Goal: Task Accomplishment & Management: Manage account settings

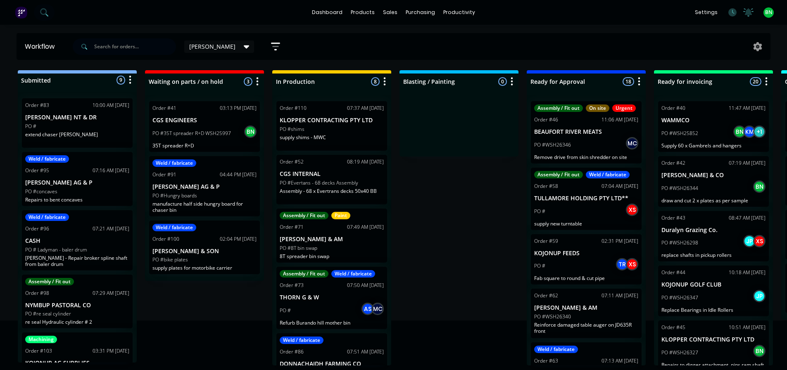
scroll to position [280, 0]
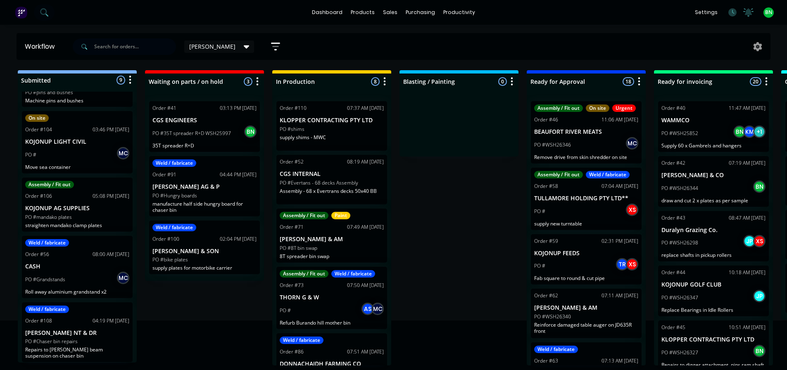
click at [341, 136] on p "supply shims - MWC" at bounding box center [332, 137] width 104 height 6
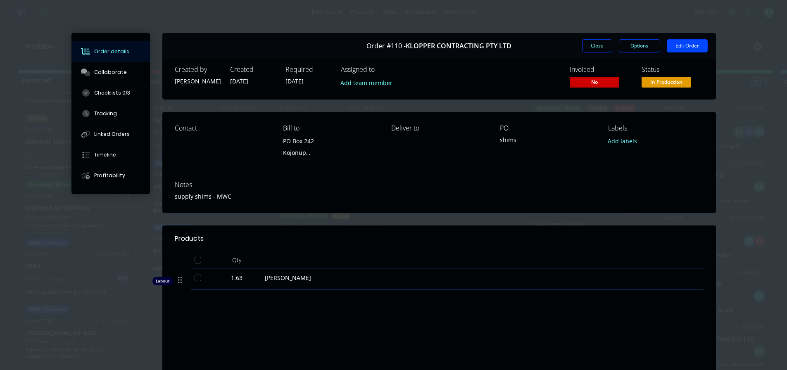
click at [661, 45] on div "Close Options Edit Order" at bounding box center [645, 45] width 126 height 13
click at [667, 43] on button "Edit Order" at bounding box center [687, 45] width 41 height 13
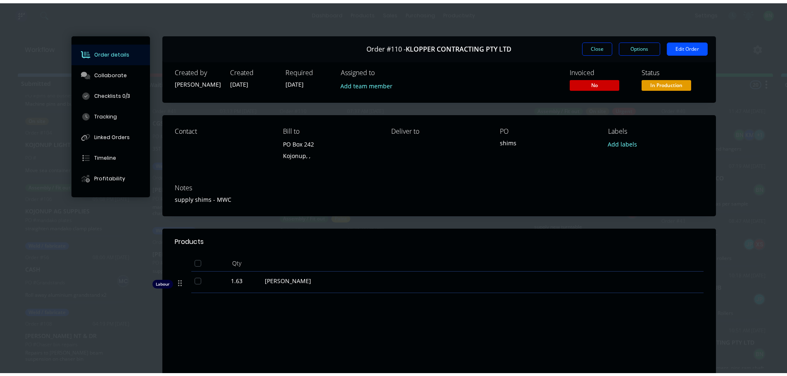
scroll to position [0, 0]
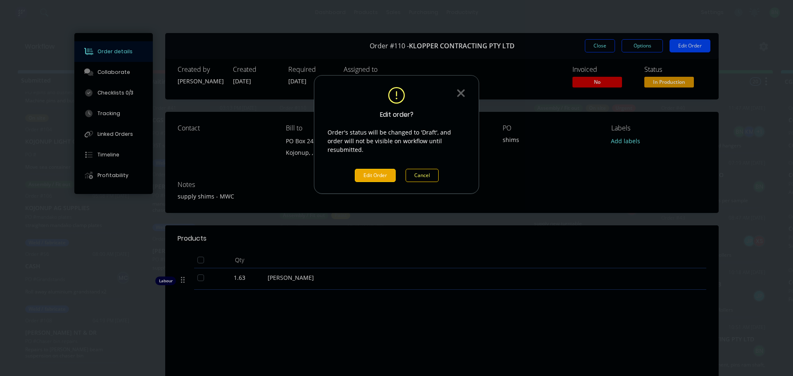
click at [374, 169] on button "Edit Order" at bounding box center [375, 175] width 41 height 13
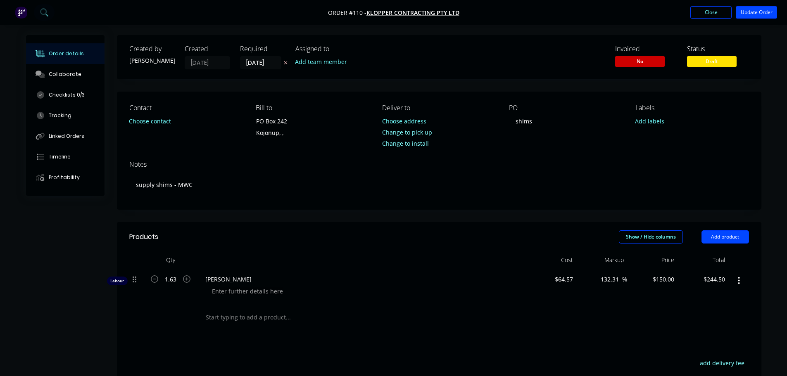
click at [241, 320] on input "text" at bounding box center [287, 317] width 165 height 17
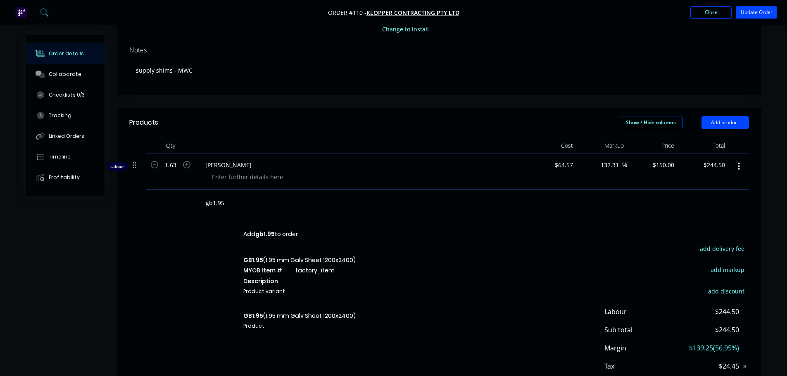
scroll to position [124, 0]
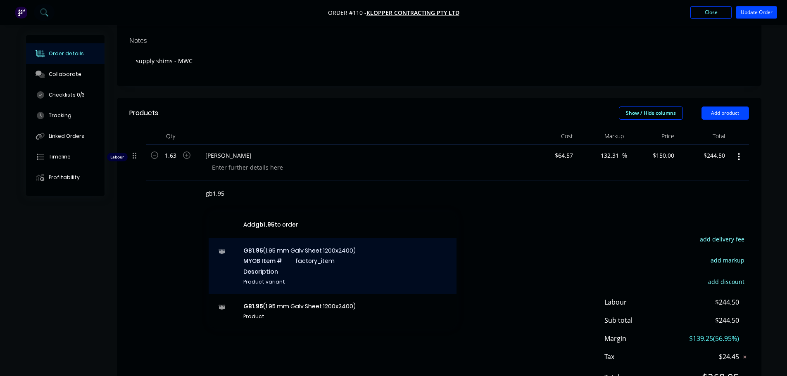
type input "gb1.95"
click at [279, 254] on div "GB1.95 (1.95 mm Galv Sheet 1200x2400) MYOB Item # factory_item Description Prod…" at bounding box center [333, 266] width 248 height 56
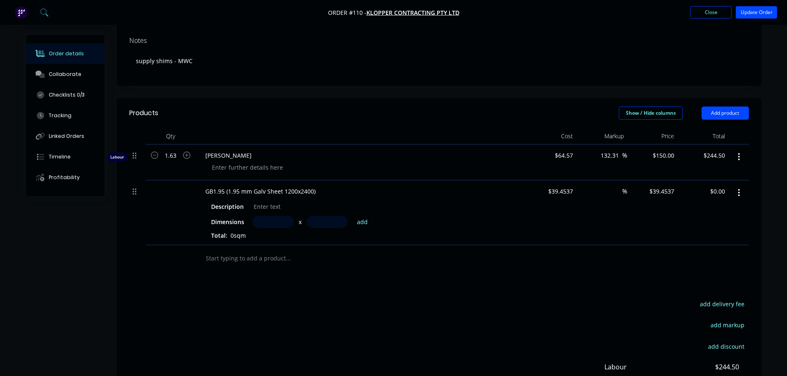
click at [265, 224] on input "text" at bounding box center [272, 222] width 41 height 12
type input "500m"
click at [390, 251] on div at bounding box center [323, 258] width 248 height 17
click at [360, 221] on button "add" at bounding box center [362, 221] width 19 height 11
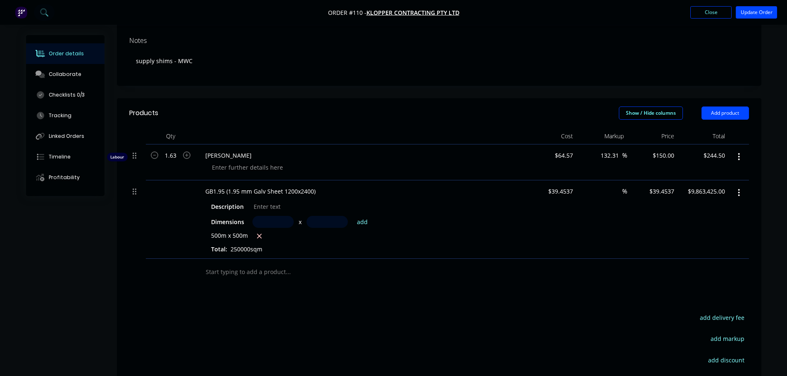
click at [237, 236] on span "500m x 500m" at bounding box center [229, 236] width 37 height 10
click at [260, 236] on icon "button" at bounding box center [258, 235] width 5 height 7
type input "$0.00"
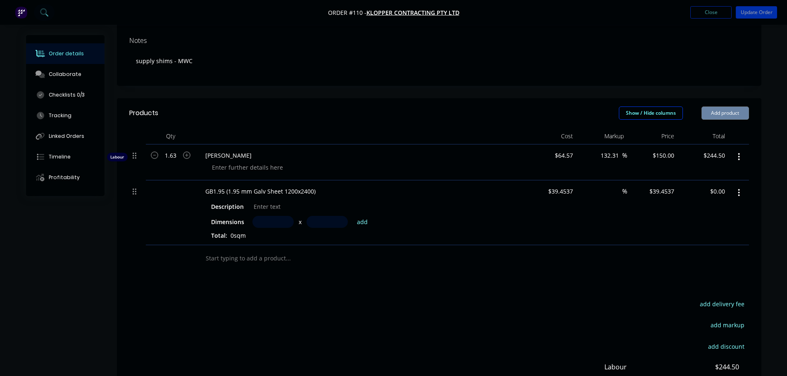
click at [263, 219] on input "text" at bounding box center [272, 222] width 41 height 12
type input "0.5m"
click at [361, 219] on button "add" at bounding box center [362, 221] width 19 height 11
type input "$9.86"
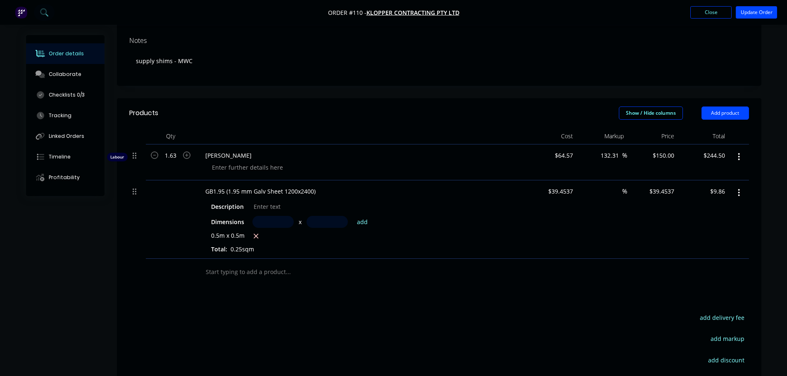
drag, startPoint x: 477, startPoint y: 315, endPoint x: 474, endPoint y: 311, distance: 5.9
click at [474, 311] on div "Products Show / Hide columns Add product Qty Cost Markup Price Total Labour 1.6…" at bounding box center [439, 291] width 644 height 386
click at [248, 273] on input "text" at bounding box center [287, 272] width 165 height 17
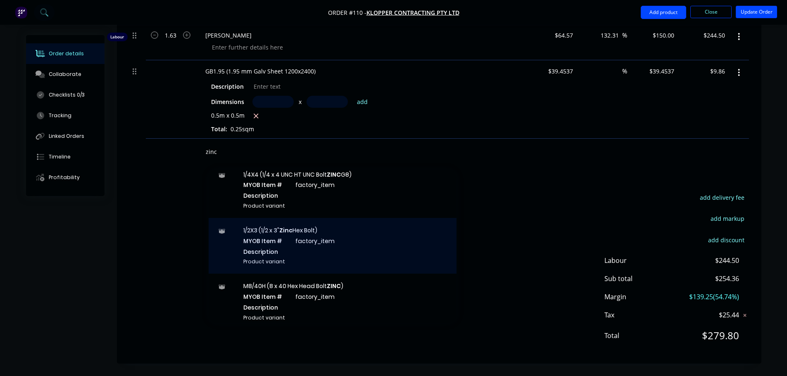
scroll to position [83, 0]
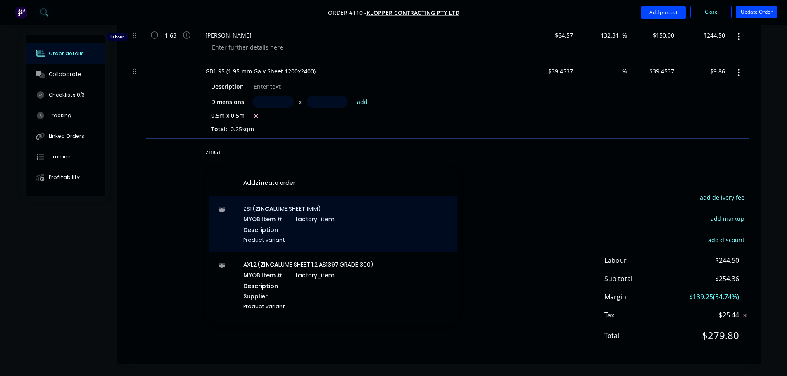
type input "zinca"
click at [293, 218] on div "ZS1 ( ZINCA LUME SHEET 1MM) MYOB Item # factory_item Description Product variant" at bounding box center [333, 225] width 248 height 56
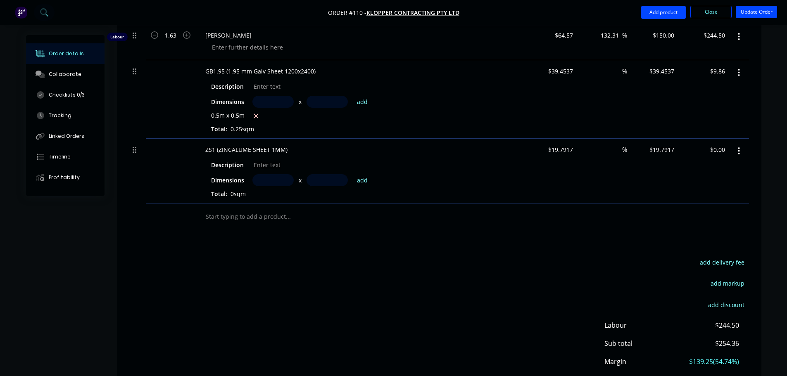
click at [265, 180] on input "text" at bounding box center [272, 180] width 41 height 12
type input "0.5m"
type input "0.25m"
click at [423, 176] on div "Dimensions 0.5m x 0.25m add" at bounding box center [360, 180] width 299 height 12
click at [363, 178] on button "add" at bounding box center [362, 179] width 19 height 11
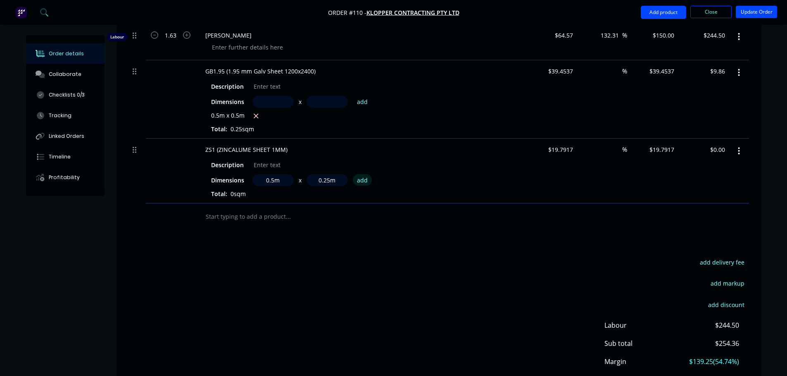
type input "$2.47"
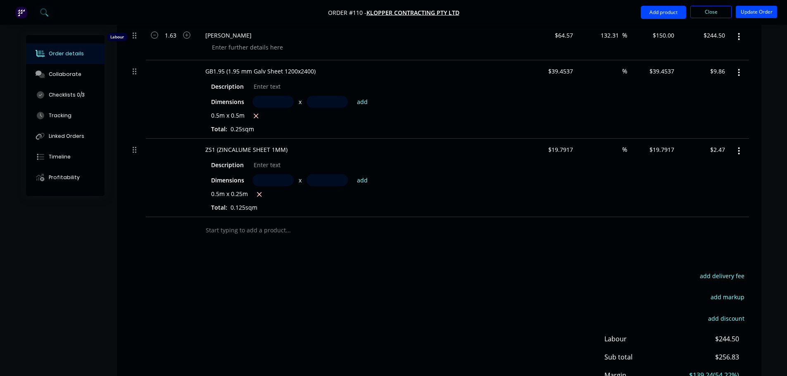
click at [256, 229] on input "text" at bounding box center [287, 230] width 165 height 17
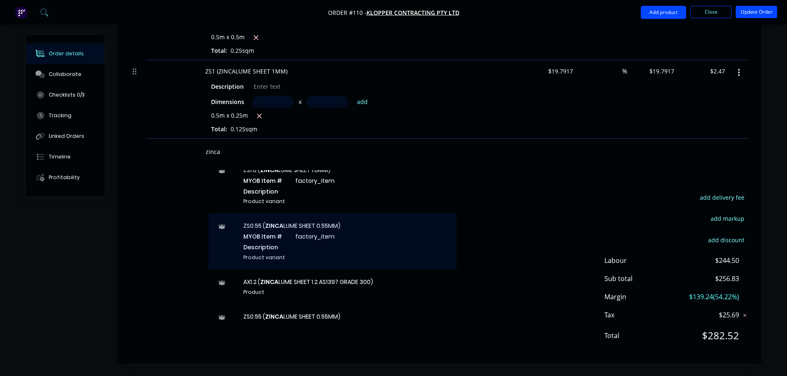
scroll to position [289, 0]
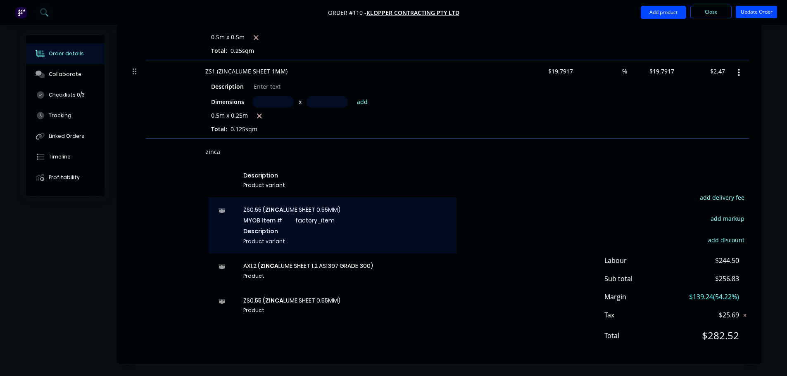
type input "zinca"
click at [270, 222] on div "ZS0.55 ( ZINCA LUME SHEET 0.55MM) MYOB Item # factory_item Description Product …" at bounding box center [333, 225] width 248 height 56
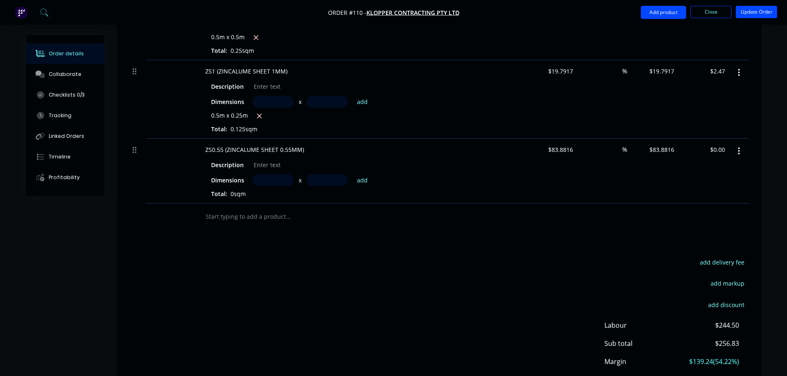
click at [263, 175] on input "text" at bounding box center [272, 180] width 41 height 12
type input "0.5m"
type input "0.25m"
click at [367, 180] on button "add" at bounding box center [362, 179] width 19 height 11
type input "$10.49"
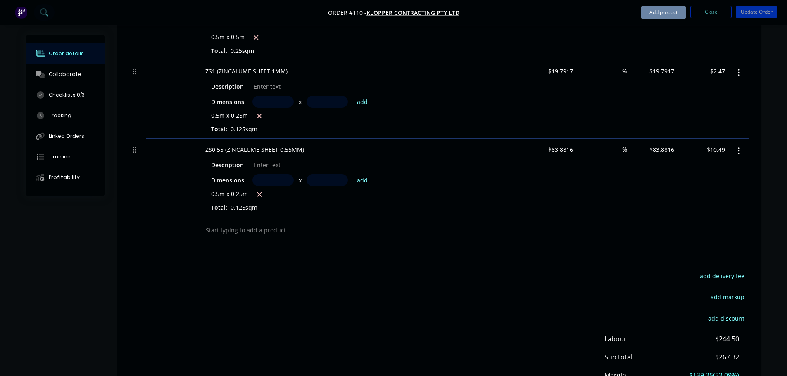
click at [392, 240] on div "Products Show / Hide columns Add product Qty Cost Markup Price Total Labour 1.6…" at bounding box center [439, 171] width 644 height 543
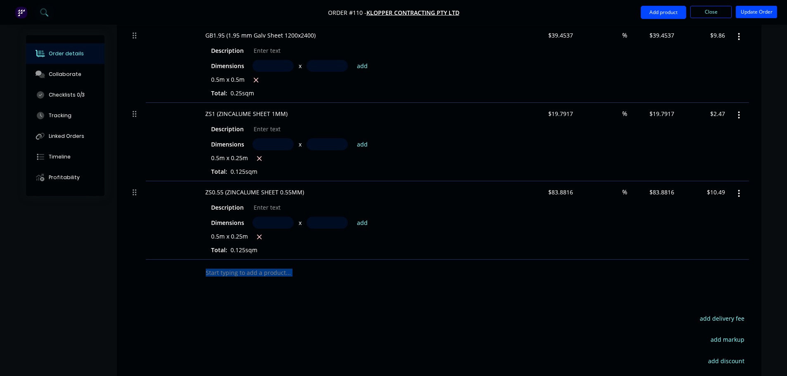
scroll to position [240, 0]
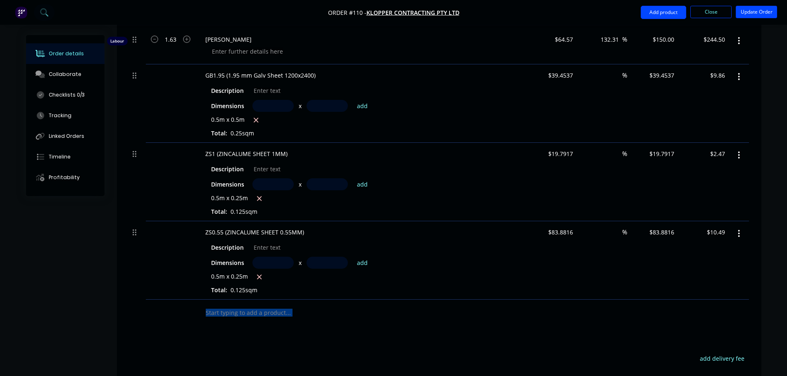
click at [532, 339] on div "Products Show / Hide columns Add product Qty Cost Markup Price Total Labour 1.6…" at bounding box center [439, 253] width 644 height 543
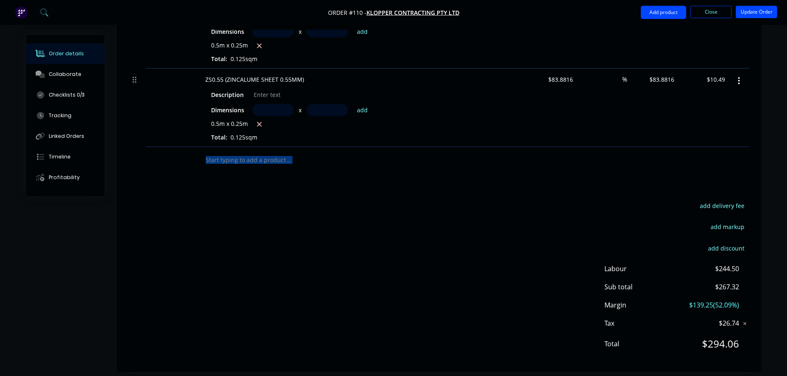
scroll to position [401, 0]
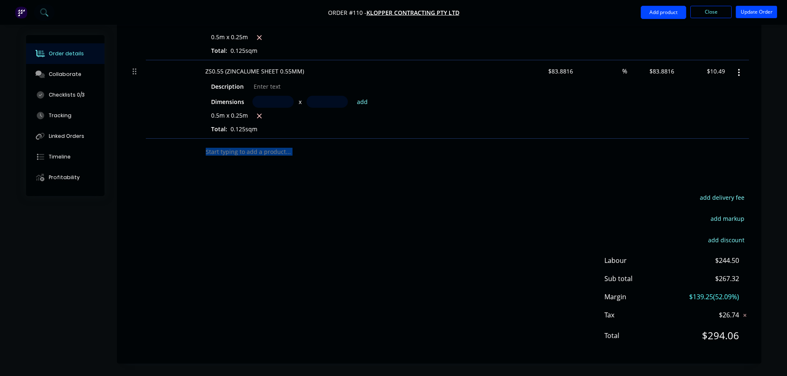
click at [531, 232] on div "add delivery fee add markup add discount Labour $244.50 Sub total $267.32 Margi…" at bounding box center [438, 271] width 619 height 159
click at [499, 288] on div "add delivery fee add markup add discount Labour $244.50 Sub total $267.32 Margi…" at bounding box center [438, 271] width 619 height 159
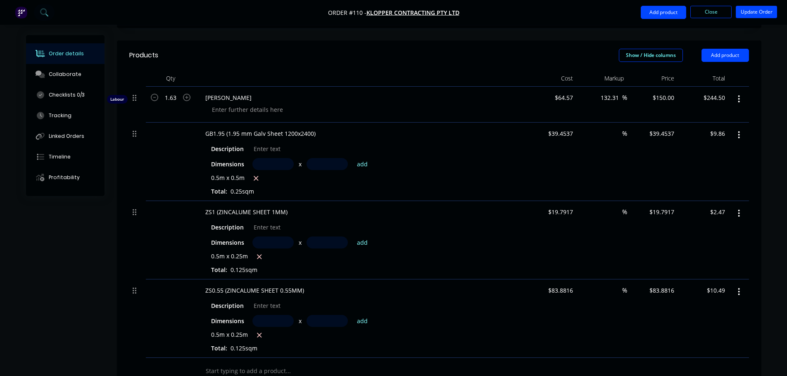
scroll to position [153, 0]
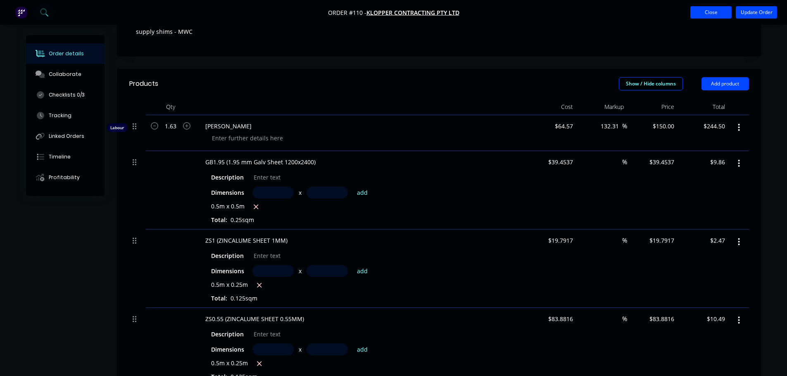
click at [721, 14] on button "Close" at bounding box center [710, 12] width 41 height 12
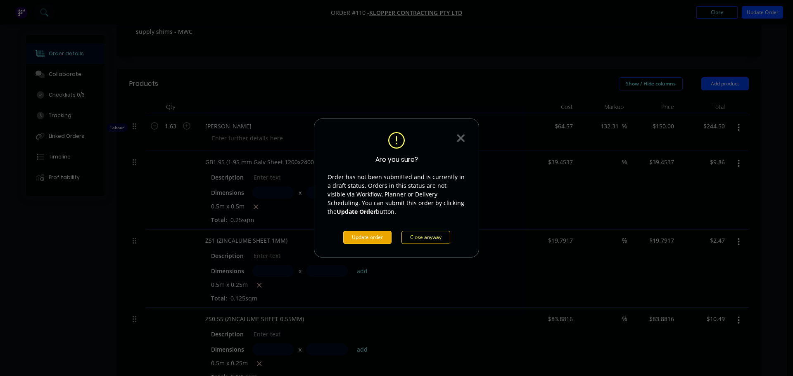
click at [378, 238] on button "Update order" at bounding box center [367, 237] width 48 height 13
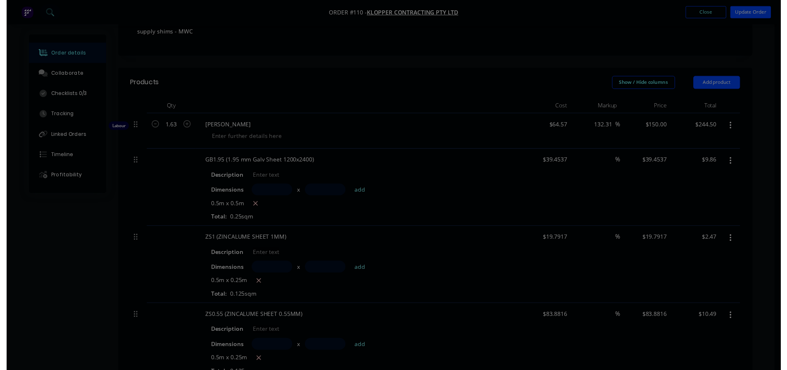
scroll to position [0, 0]
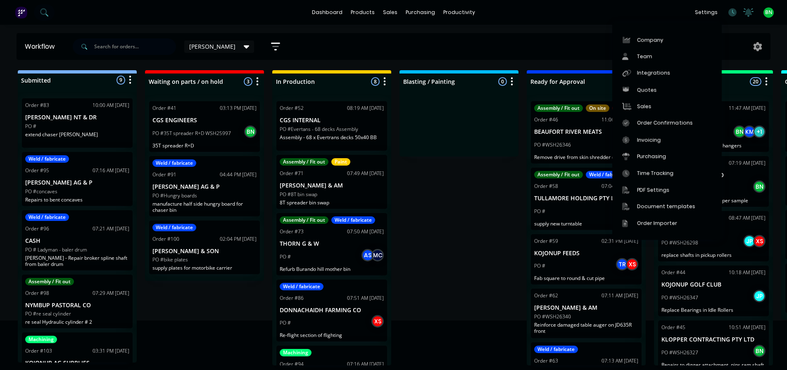
scroll to position [2, 0]
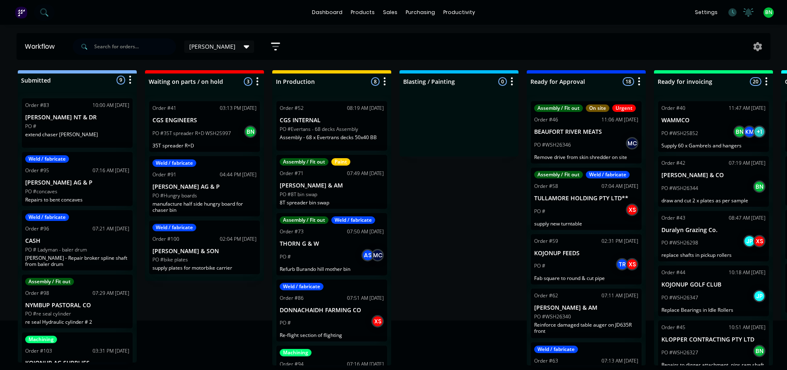
click at [453, 254] on div "Submitted 9 Status colour #273444 hex #273444 Save Cancel Summaries Total order…" at bounding box center [563, 217] width 1138 height 295
click at [331, 8] on link "dashboard" at bounding box center [327, 12] width 39 height 12
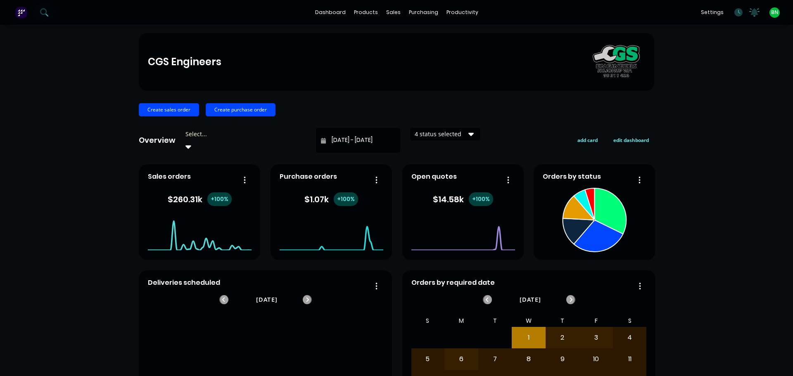
drag, startPoint x: 761, startPoint y: 368, endPoint x: 785, endPoint y: 315, distance: 58.6
click at [761, 368] on div "CGS Engineers Create sales order Create purchase order Overview Select... 05/09…" at bounding box center [396, 252] width 793 height 439
click at [754, 327] on div "CGS Engineers Create sales order Create purchase order Overview Select... 05/09…" at bounding box center [396, 252] width 793 height 439
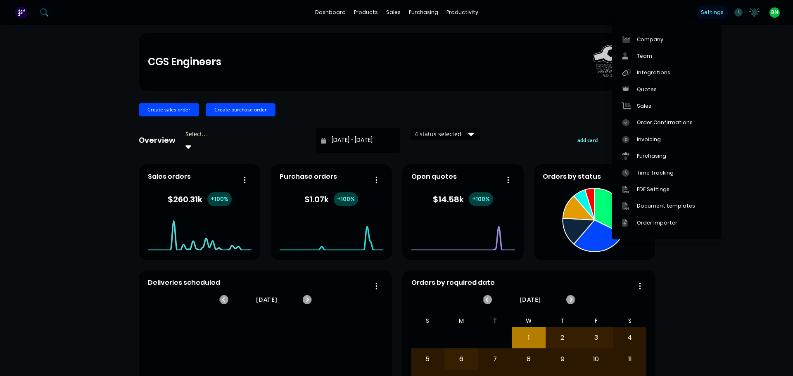
click at [707, 14] on div "settings" at bounding box center [712, 12] width 31 height 12
click at [646, 224] on div "Order Importer" at bounding box center [657, 222] width 40 height 7
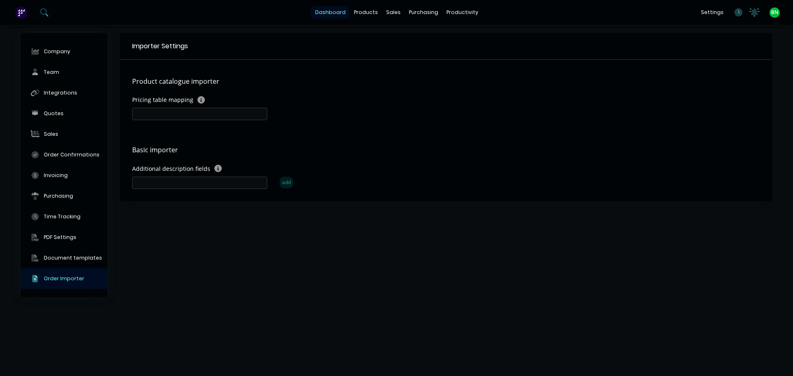
click at [332, 11] on link "dashboard" at bounding box center [330, 12] width 39 height 12
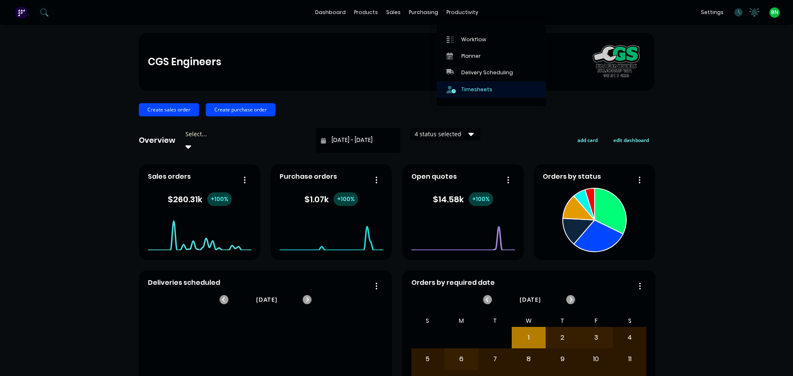
click at [477, 87] on div "Timesheets" at bounding box center [476, 89] width 31 height 7
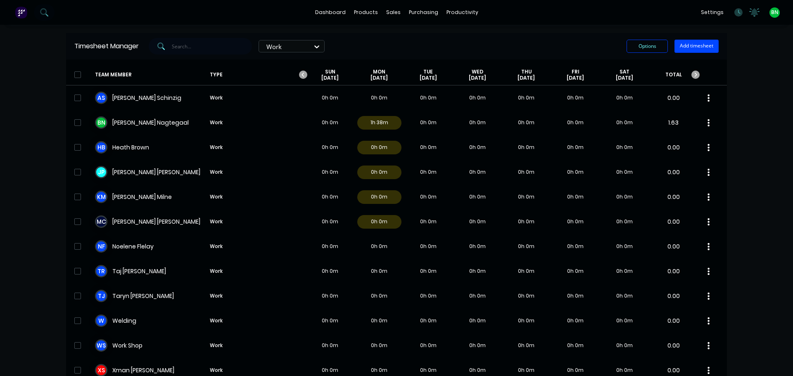
click at [752, 332] on div "dashboard products sales purchasing productivity dashboard products Product Cat…" at bounding box center [396, 188] width 793 height 376
click at [773, 13] on div "BN CGS Engineers Brad Nagtegaal Administrator Profile Sign out" at bounding box center [774, 12] width 10 height 10
click at [771, 13] on span "BN" at bounding box center [774, 12] width 7 height 7
click at [751, 10] on icon at bounding box center [754, 11] width 7 height 7
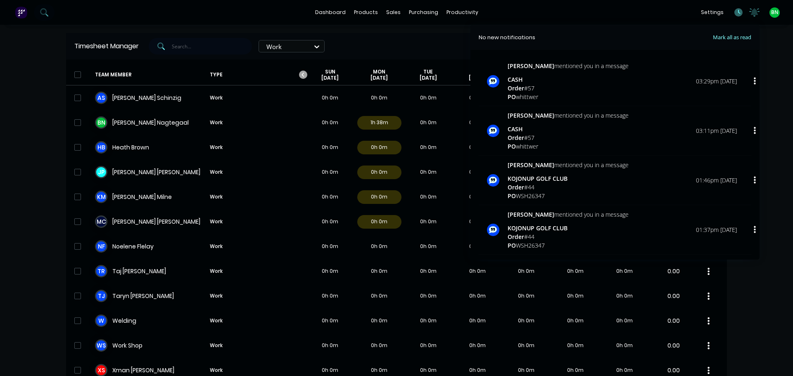
click at [734, 12] on icon at bounding box center [738, 12] width 8 height 8
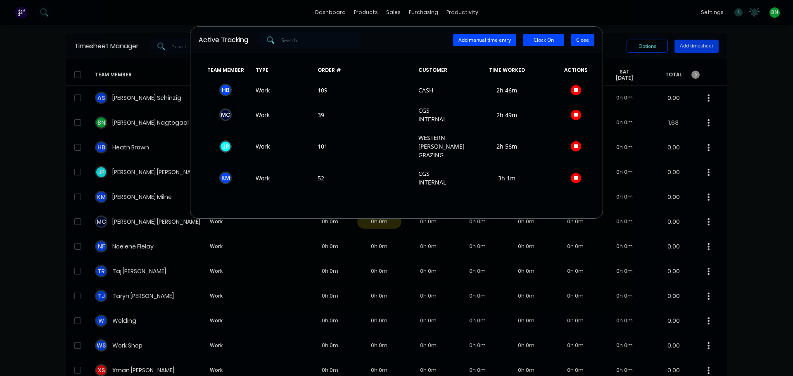
click at [592, 44] on button "Close" at bounding box center [583, 40] width 24 height 12
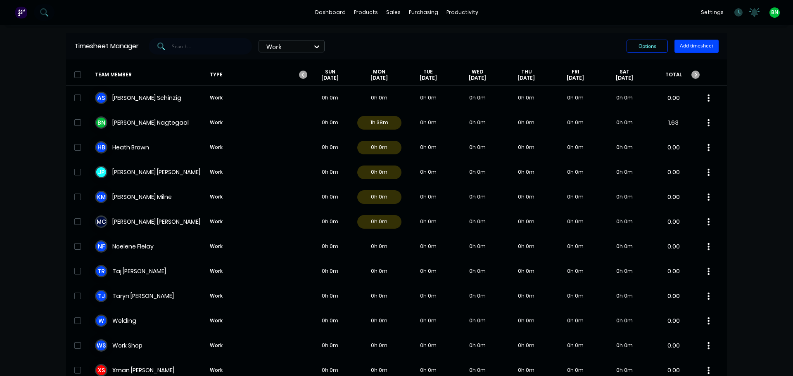
click at [20, 13] on img at bounding box center [21, 12] width 12 height 12
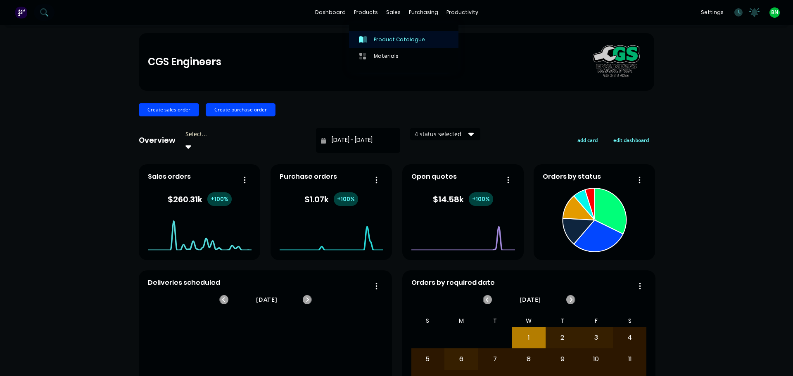
click at [376, 40] on div "Product Catalogue" at bounding box center [399, 39] width 51 height 7
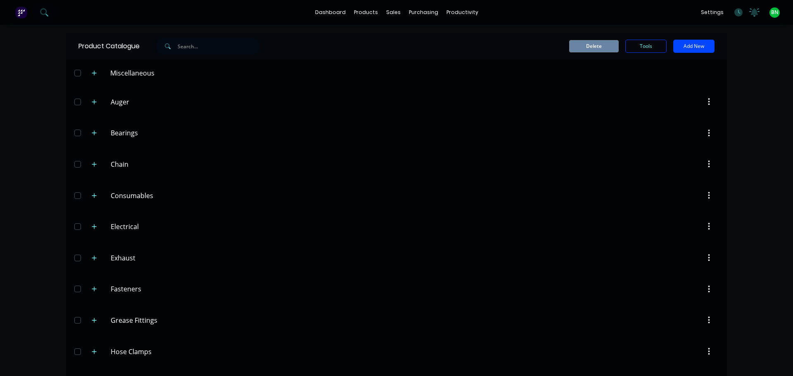
click at [567, 299] on header "Fasteners Fasteners" at bounding box center [396, 289] width 661 height 31
click at [93, 103] on icon "button" at bounding box center [94, 102] width 5 height 6
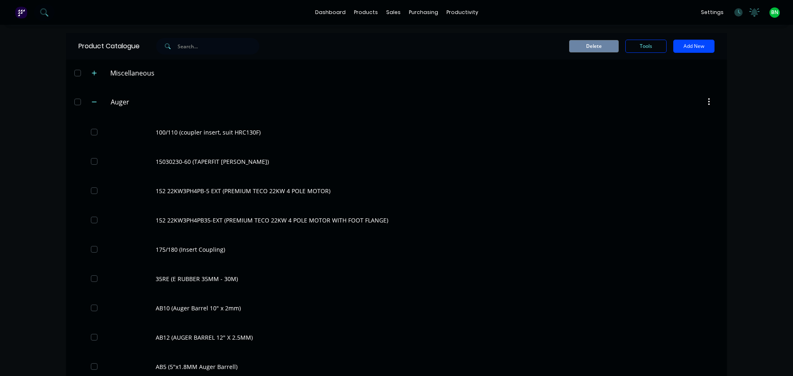
click at [736, 88] on div "dashboard products sales purchasing productivity dashboard products Product Cat…" at bounding box center [396, 188] width 793 height 376
click at [474, 38] on div "Workflow" at bounding box center [473, 39] width 25 height 7
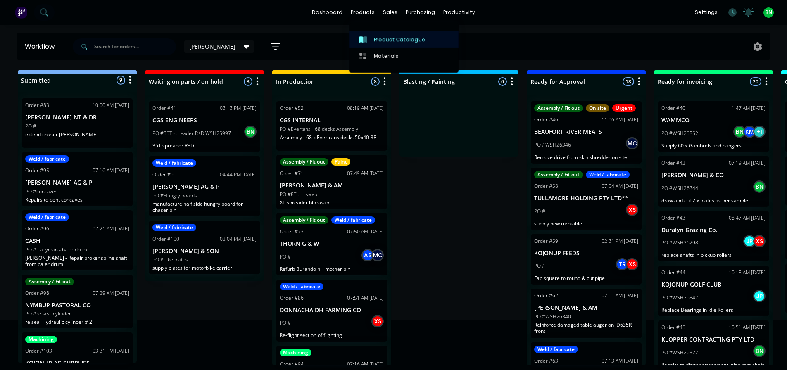
click at [388, 41] on div "Product Catalogue" at bounding box center [399, 39] width 51 height 7
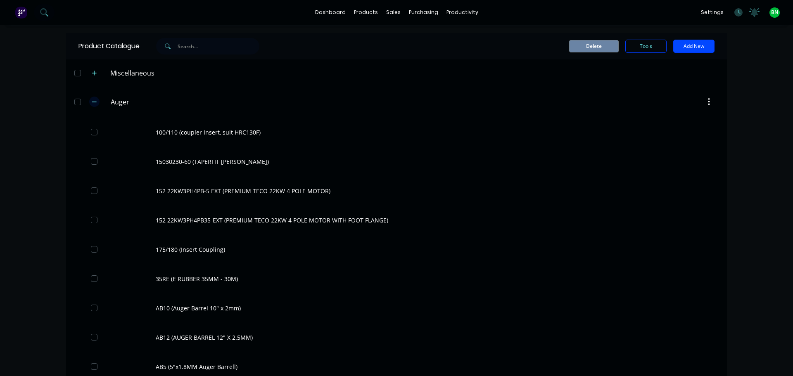
click at [92, 103] on icon "button" at bounding box center [94, 102] width 5 height 6
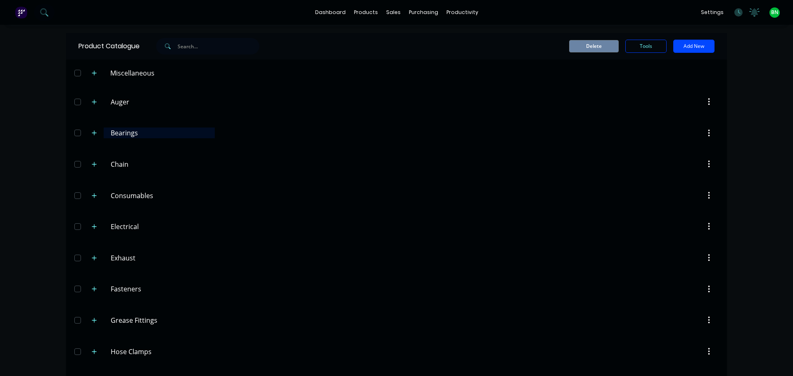
click at [111, 137] on input "Bearings" at bounding box center [160, 133] width 98 height 10
click at [93, 134] on icon "button" at bounding box center [94, 133] width 5 height 6
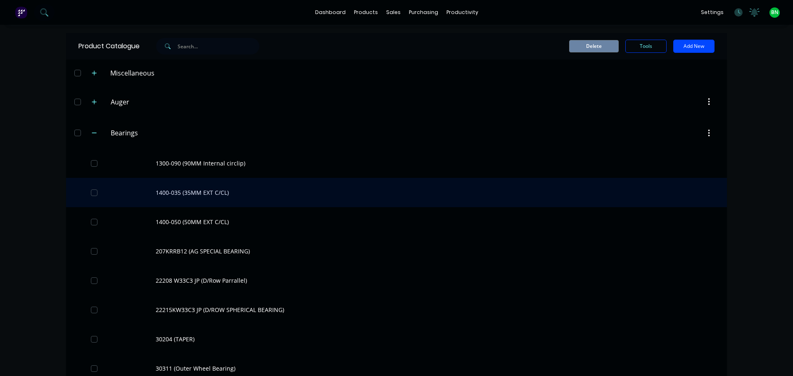
click at [196, 195] on div "1400-035 (35MM EXT C/CL)" at bounding box center [396, 192] width 661 height 29
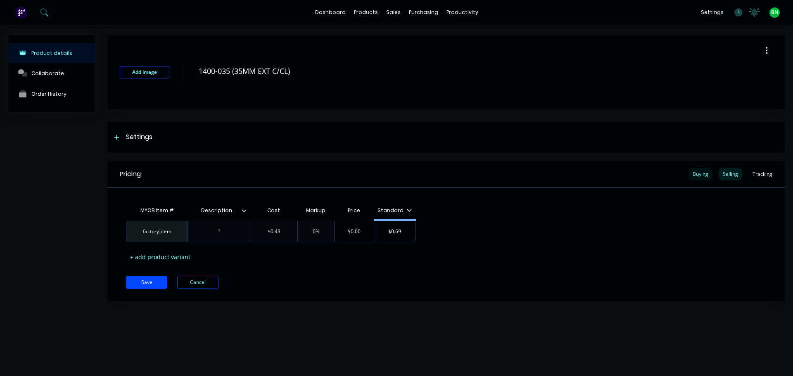
click at [705, 175] on div "Buying" at bounding box center [700, 174] width 24 height 12
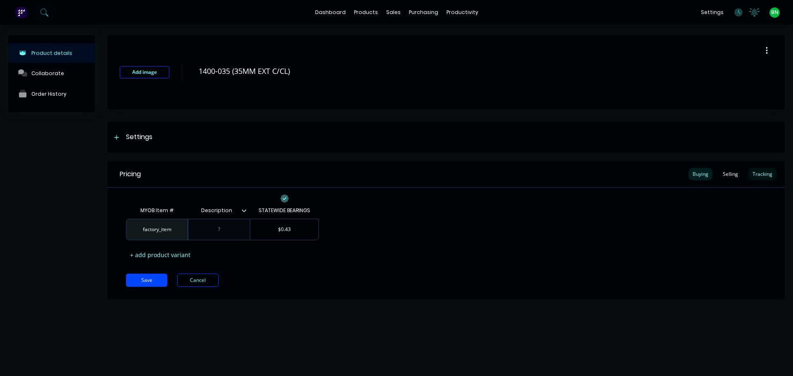
click at [768, 168] on div "Tracking" at bounding box center [762, 174] width 28 height 12
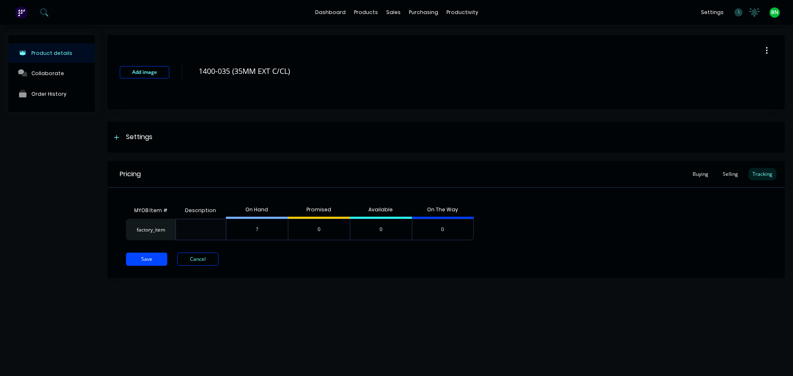
click at [766, 49] on icon "button" at bounding box center [767, 50] width 2 height 9
click at [382, 38] on div "Product Catalogue" at bounding box center [402, 39] width 51 height 7
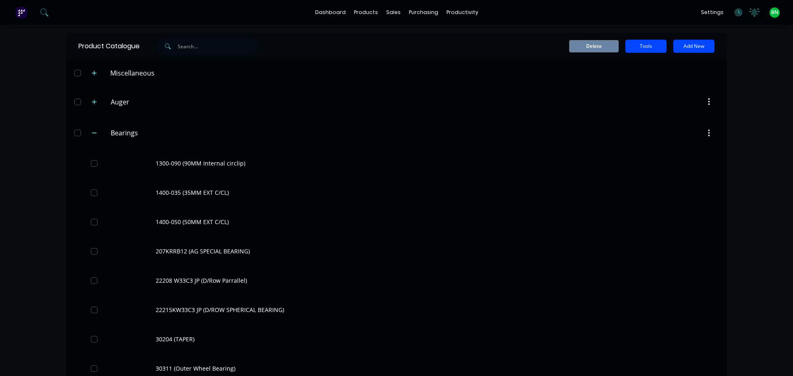
click at [645, 48] on button "Tools" at bounding box center [645, 46] width 41 height 13
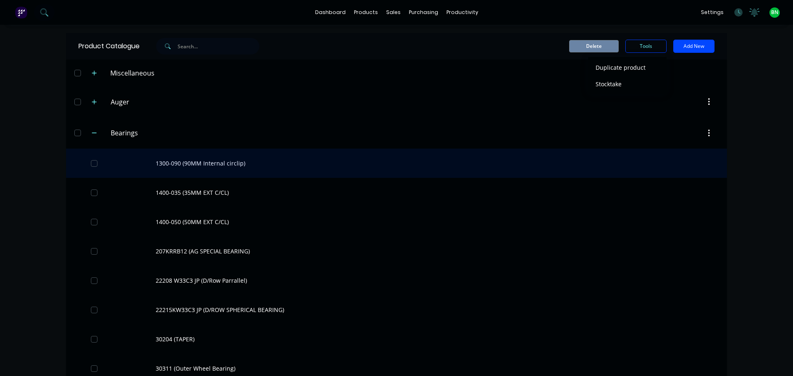
click at [626, 163] on div "1300-090 (90MM Internal circlip)" at bounding box center [396, 163] width 661 height 29
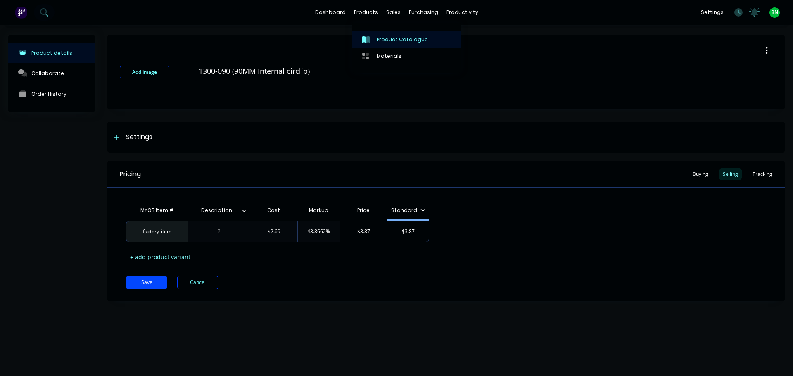
click at [395, 37] on div "Product Catalogue" at bounding box center [402, 39] width 51 height 7
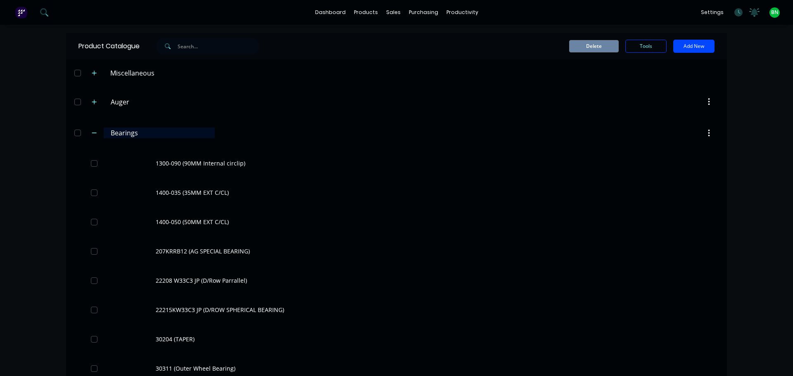
click at [94, 132] on icon "button" at bounding box center [94, 133] width 5 height 6
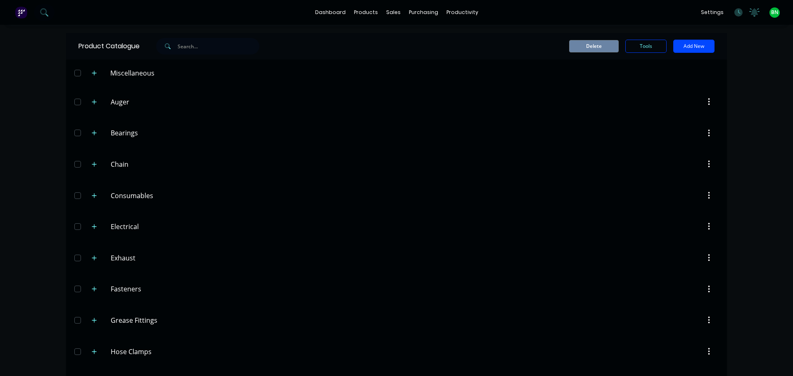
click at [333, 41] on div "Delete Tools Add New" at bounding box center [497, 46] width 434 height 13
click at [644, 45] on button "Tools" at bounding box center [645, 46] width 41 height 13
click at [695, 43] on button "Add New" at bounding box center [693, 46] width 41 height 13
click at [501, 47] on div "Delete Tools Add New Category Product Product Kit" at bounding box center [497, 46] width 434 height 13
click at [93, 101] on icon "button" at bounding box center [94, 102] width 5 height 6
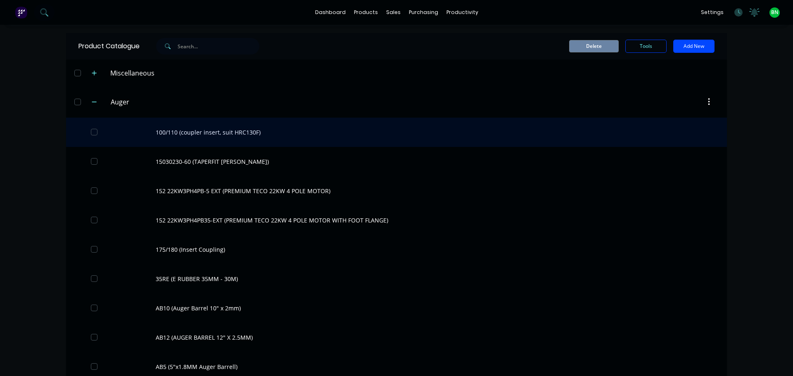
click at [174, 133] on div "100/110 (coupler insert, suit HRC130F)" at bounding box center [396, 132] width 661 height 29
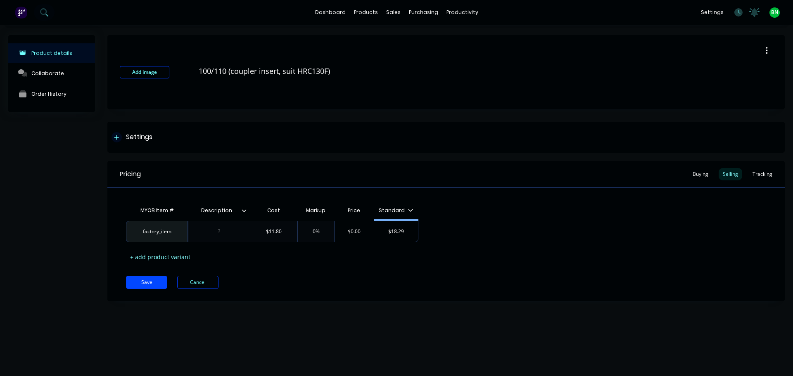
click at [116, 133] on div at bounding box center [116, 137] width 10 height 10
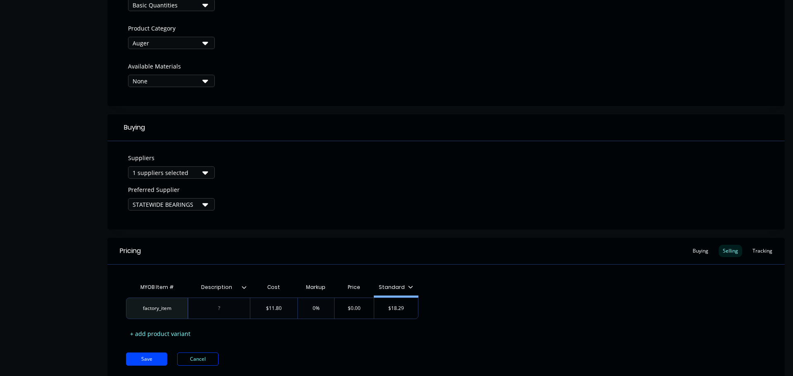
scroll to position [299, 0]
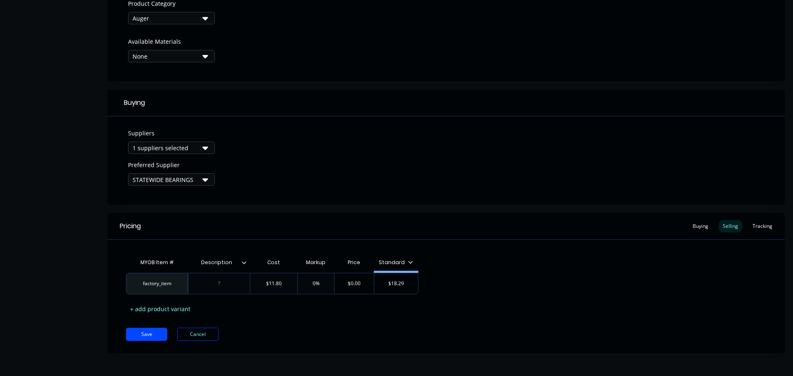
click at [757, 223] on div "Tracking" at bounding box center [762, 226] width 28 height 12
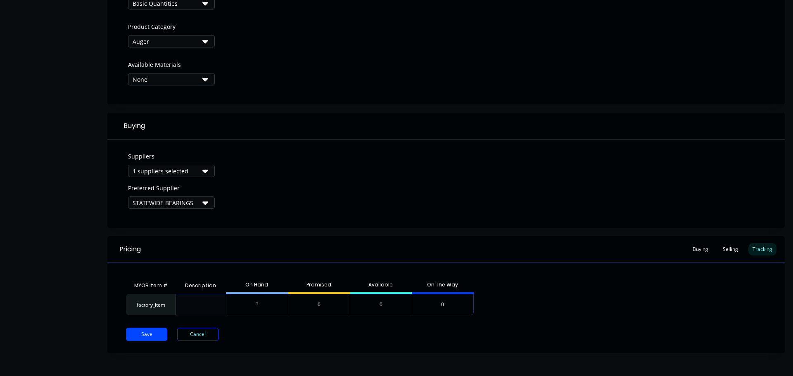
scroll to position [275, 0]
click at [693, 251] on div "Buying" at bounding box center [700, 249] width 24 height 12
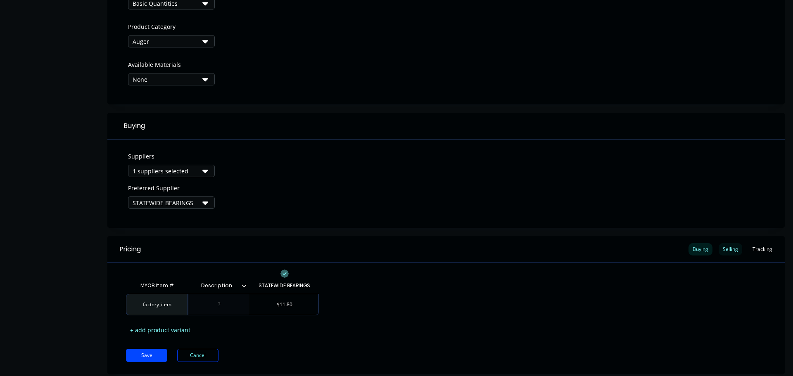
click at [719, 249] on div "Selling" at bounding box center [731, 249] width 24 height 12
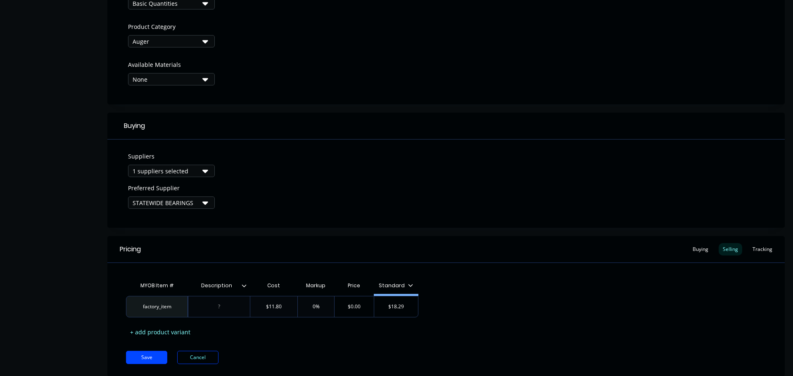
click at [528, 177] on div "Suppliers 1 suppliers selected Preferred Supplier STATEWIDE BEARINGS" at bounding box center [445, 184] width 677 height 88
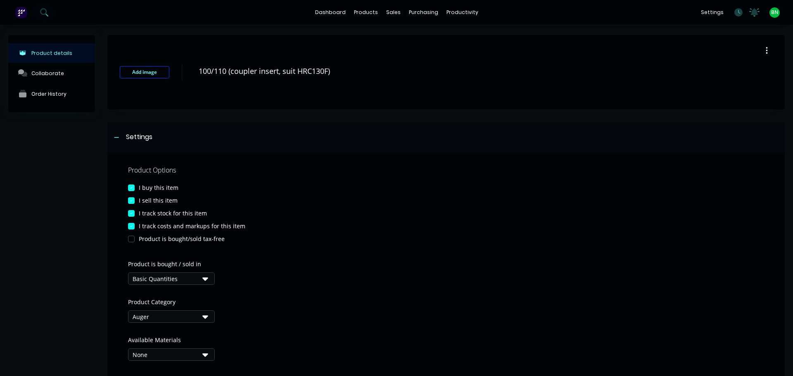
click at [765, 52] on button "button" at bounding box center [766, 50] width 19 height 15
click at [550, 185] on div "I buy this item" at bounding box center [446, 187] width 636 height 9
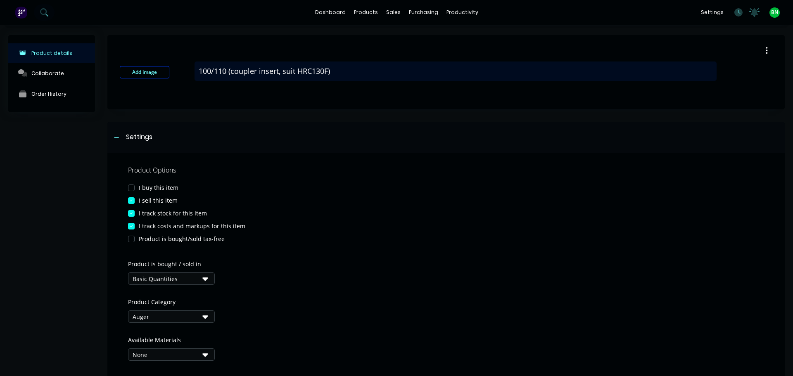
click at [282, 70] on textarea "100/110 (coupler insert, suit HRC130F)" at bounding box center [456, 71] width 522 height 19
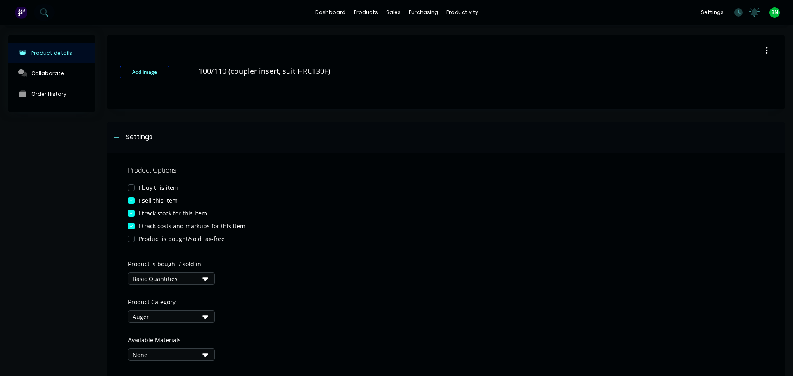
click at [411, 202] on div "I sell this item" at bounding box center [446, 200] width 636 height 9
click at [380, 55] on div "Materials" at bounding box center [386, 55] width 25 height 7
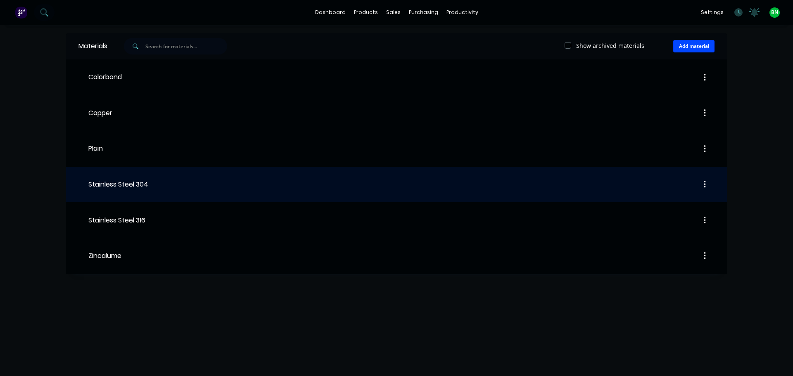
click at [709, 180] on button "button" at bounding box center [704, 184] width 19 height 15
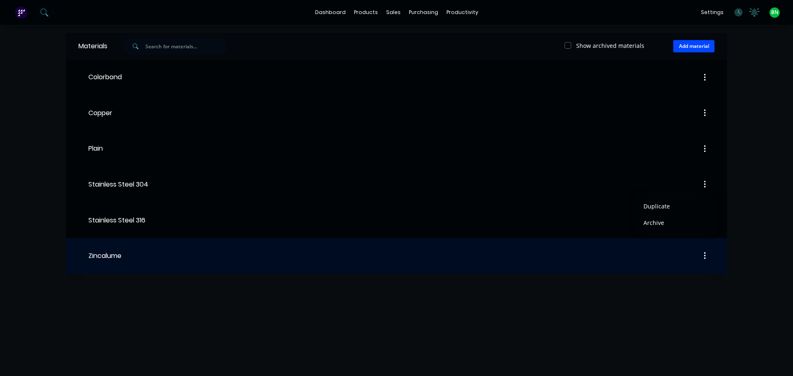
click at [119, 259] on div "Zincalume" at bounding box center [99, 256] width 43 height 10
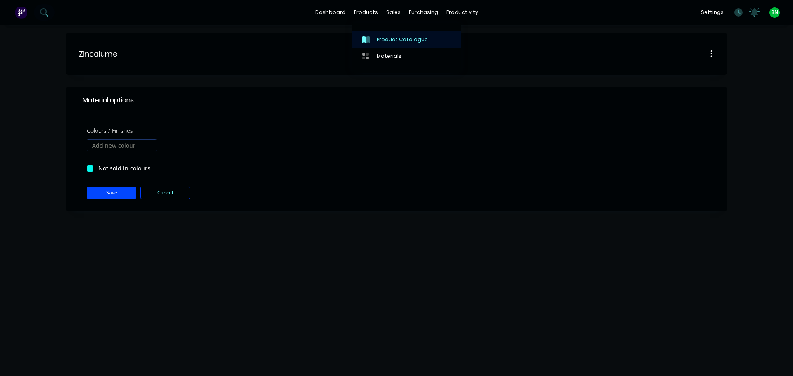
click at [377, 38] on div "Product Catalogue" at bounding box center [402, 39] width 51 height 7
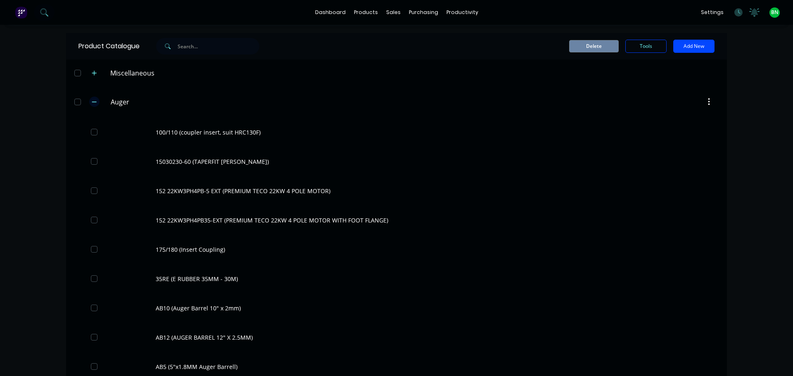
click at [92, 103] on icon "button" at bounding box center [94, 102] width 5 height 6
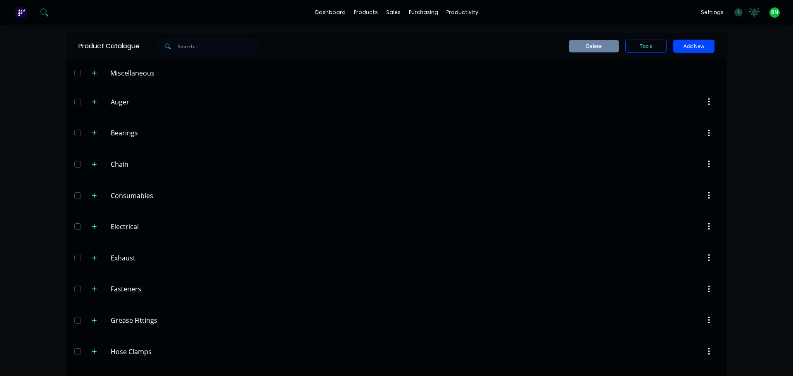
click at [708, 100] on button "button" at bounding box center [708, 102] width 19 height 15
click at [426, 157] on div at bounding box center [467, 164] width 504 height 15
click at [135, 104] on input "Auger" at bounding box center [160, 102] width 98 height 10
click at [97, 99] on div "Auger Auger" at bounding box center [150, 102] width 130 height 15
click at [92, 102] on icon "button" at bounding box center [94, 102] width 5 height 6
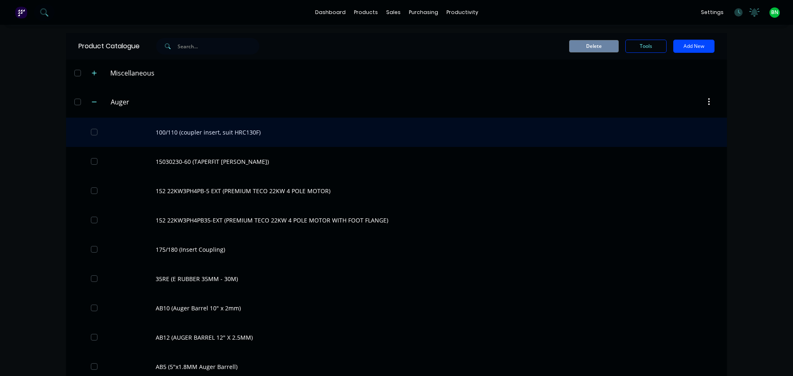
click at [255, 130] on div "100/110 (coupler insert, suit HRC130F)" at bounding box center [396, 132] width 661 height 29
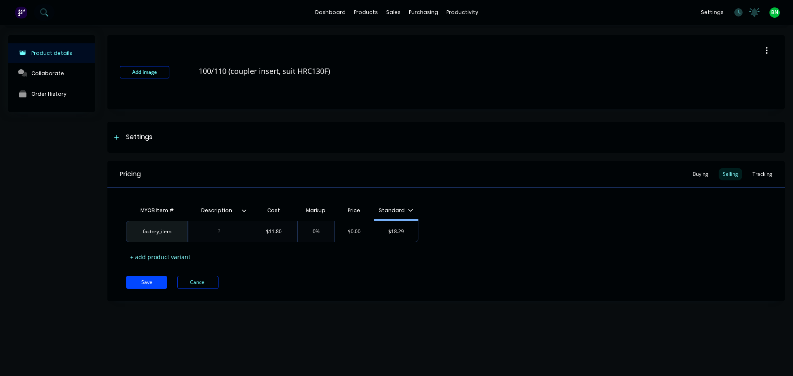
click at [768, 49] on button "button" at bounding box center [766, 50] width 19 height 15
click at [258, 103] on div "Add image 100/110 (coupler insert, suit HRC130F) Duplicate Delete" at bounding box center [445, 72] width 677 height 74
click at [123, 141] on div "Settings" at bounding box center [131, 137] width 41 height 10
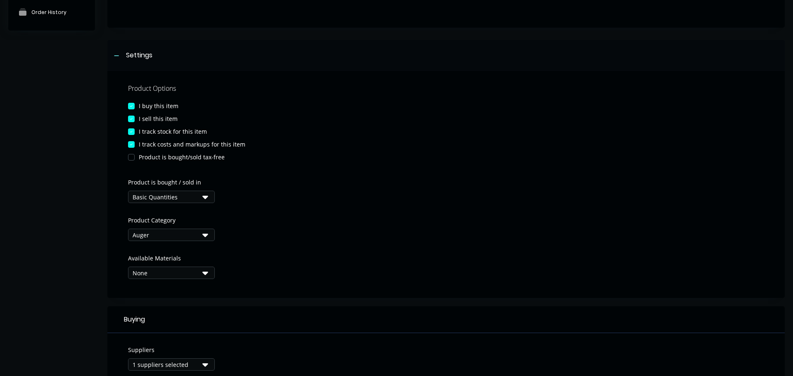
scroll to position [83, 0]
click at [196, 194] on div "Basic Quantities" at bounding box center [166, 196] width 66 height 9
click at [199, 230] on button "Auger" at bounding box center [171, 234] width 87 height 12
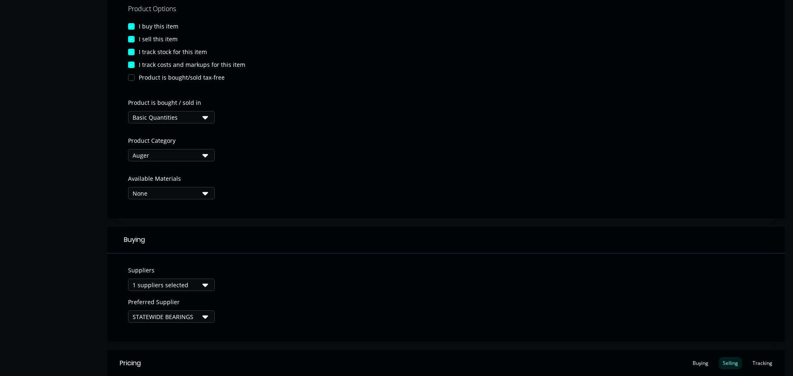
scroll to position [165, 0]
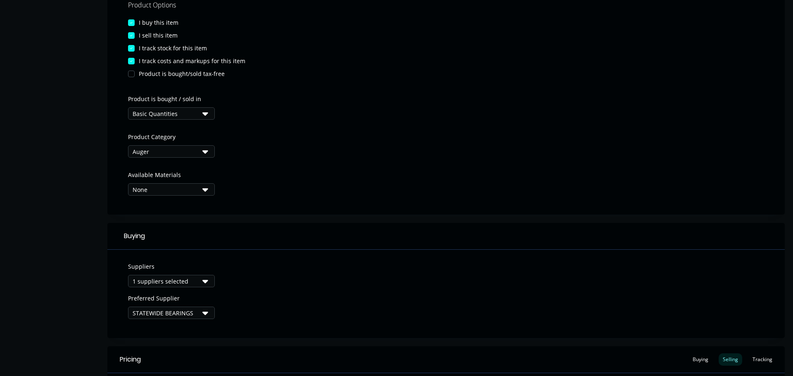
click at [192, 182] on div "Available Materials None" at bounding box center [171, 183] width 87 height 25
click at [193, 185] on button "None" at bounding box center [171, 189] width 87 height 12
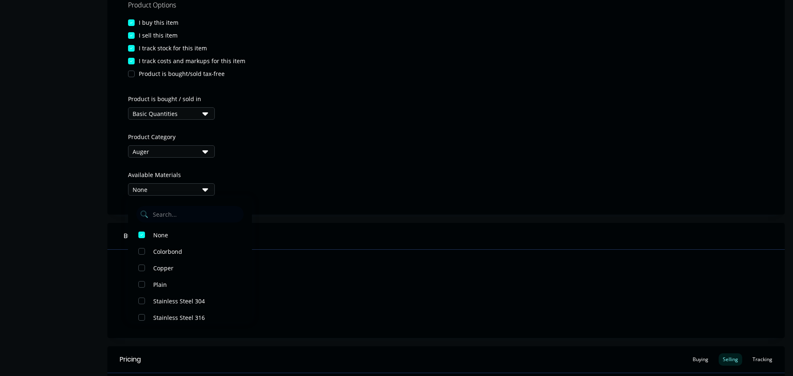
click at [193, 185] on button "None" at bounding box center [171, 189] width 87 height 12
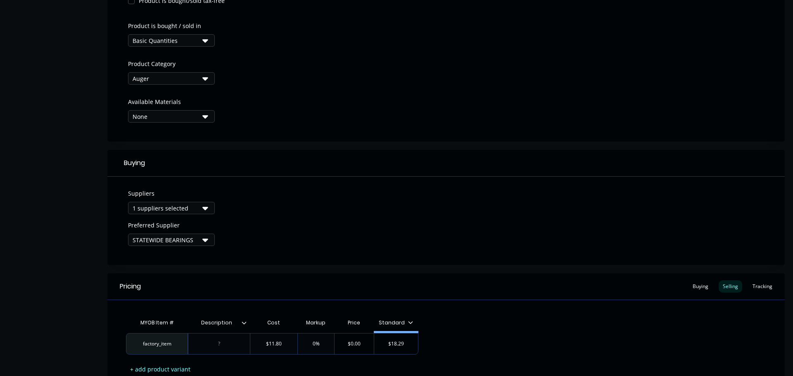
scroll to position [248, 0]
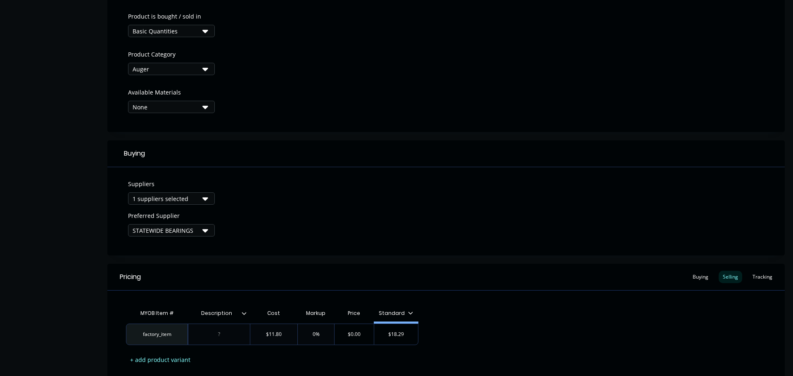
click at [203, 196] on icon "button" at bounding box center [205, 198] width 6 height 9
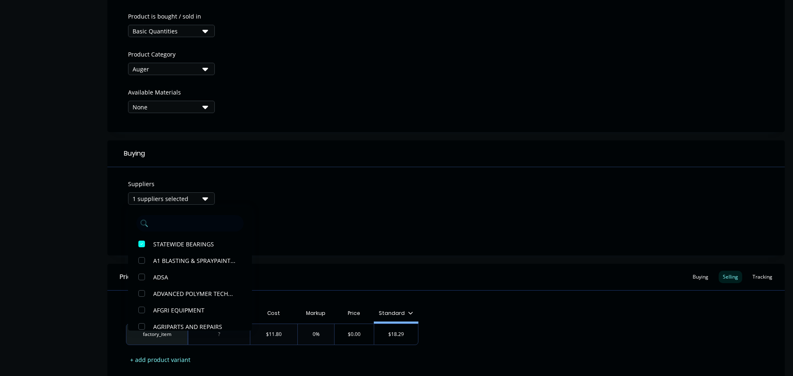
click at [203, 196] on icon "button" at bounding box center [205, 198] width 6 height 9
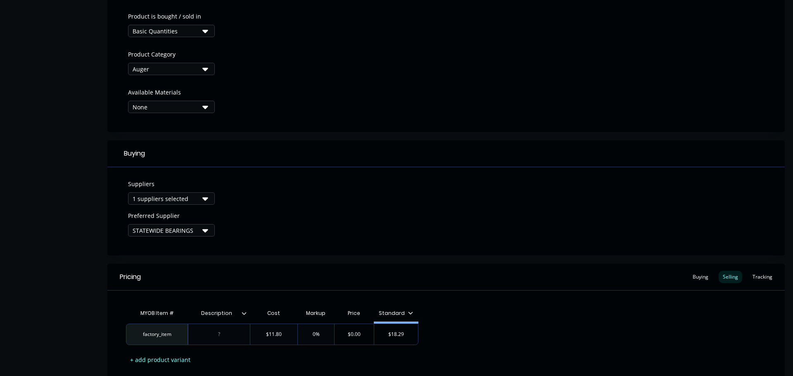
click at [296, 216] on div "Suppliers 1 suppliers selected Preferred Supplier STATEWIDE BEARINGS" at bounding box center [445, 211] width 677 height 88
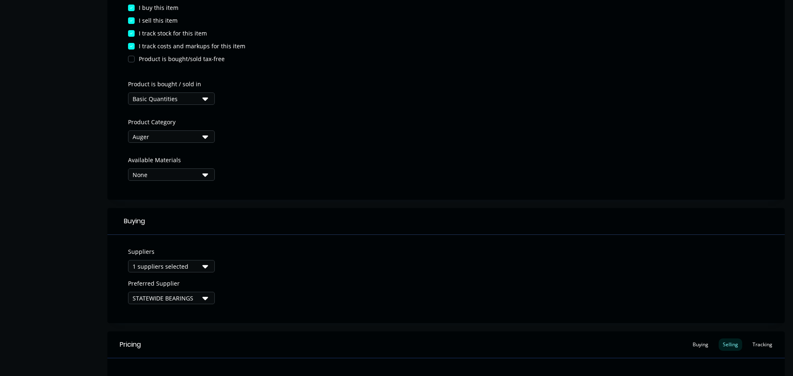
scroll to position [299, 0]
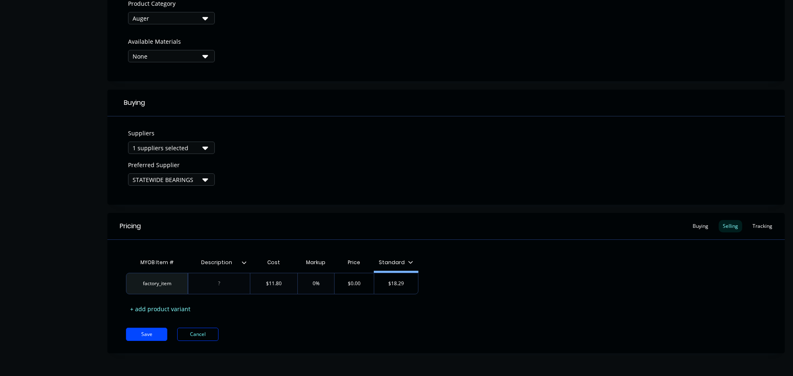
click at [245, 264] on icon at bounding box center [244, 262] width 5 height 5
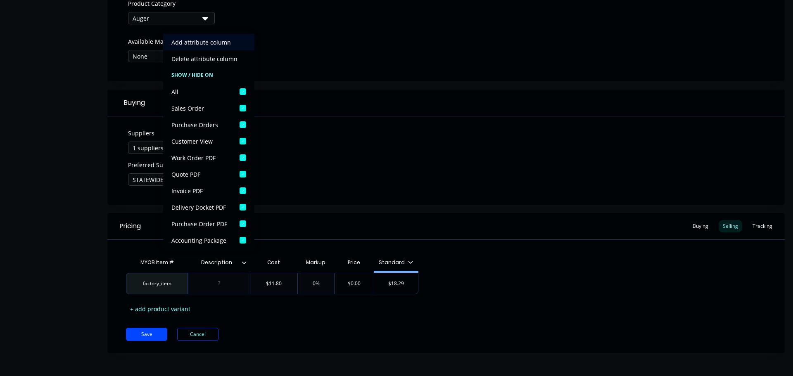
click at [210, 40] on div "Add attribute column" at bounding box center [200, 42] width 59 height 9
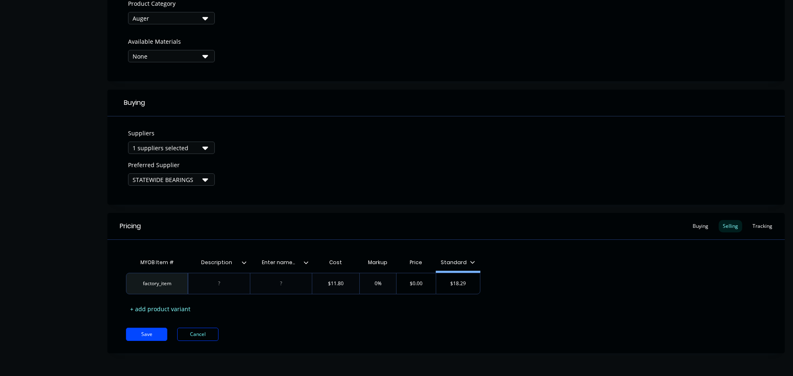
click at [290, 267] on div "Enter name..." at bounding box center [278, 262] width 57 height 21
click at [306, 262] on icon at bounding box center [306, 262] width 5 height 5
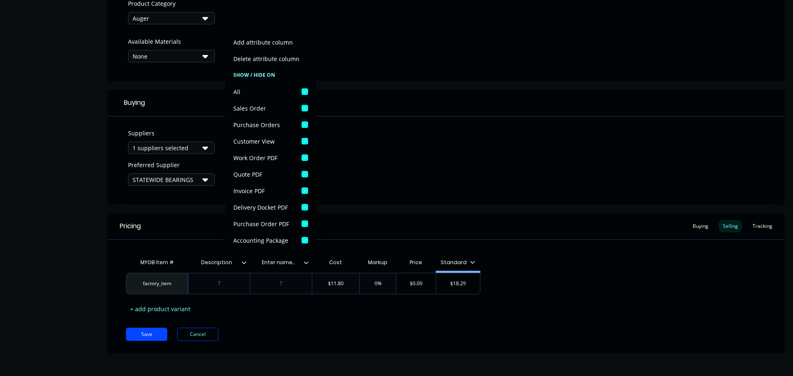
type textarea "x"
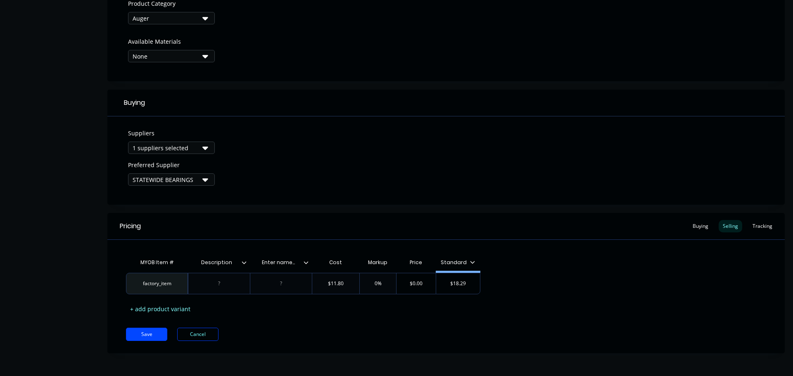
click at [369, 176] on div "Suppliers 1 suppliers selected Preferred Supplier STATEWIDE BEARINGS" at bounding box center [445, 160] width 677 height 88
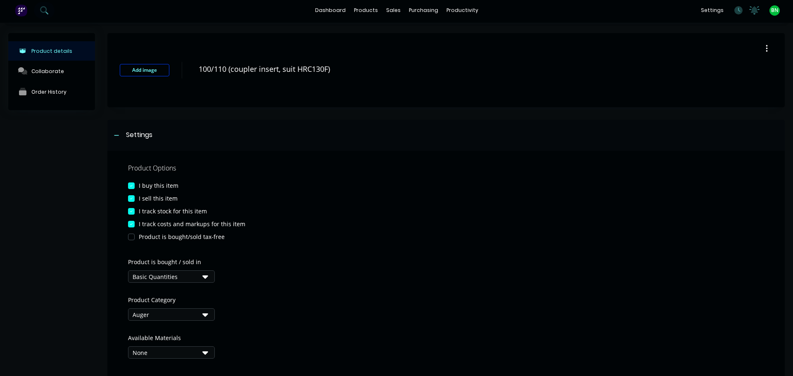
scroll to position [0, 0]
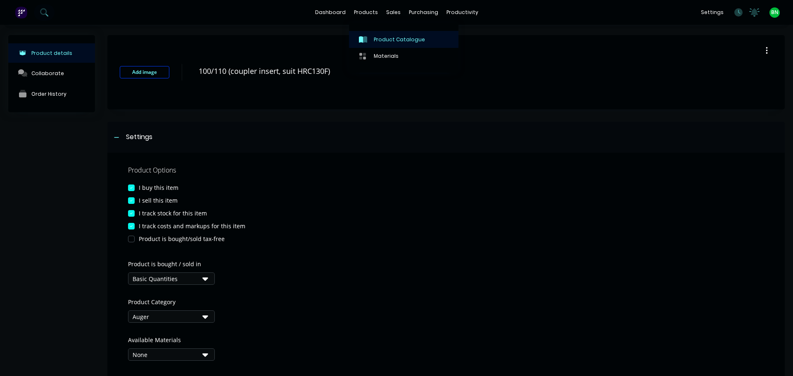
click at [383, 42] on div "Product Catalogue" at bounding box center [399, 39] width 51 height 7
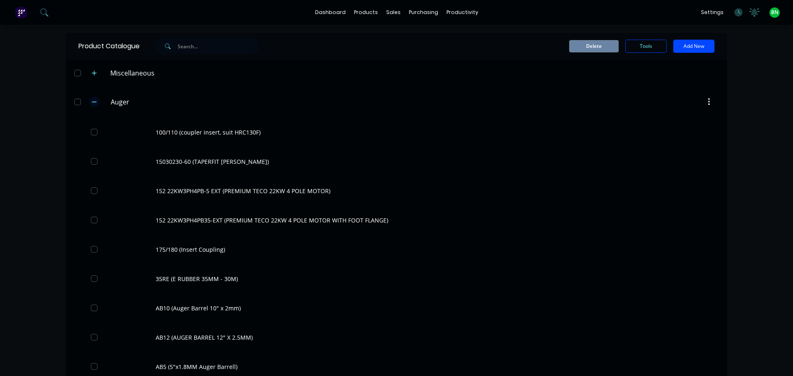
click at [92, 100] on icon "button" at bounding box center [94, 102] width 5 height 6
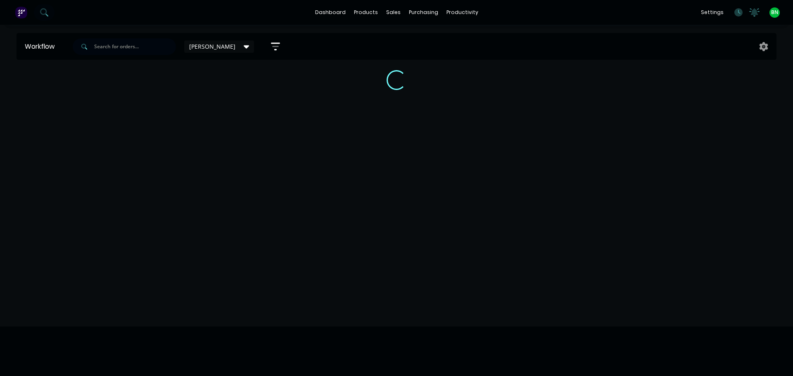
click at [358, 183] on div "Workflow [PERSON_NAME] Save new view None edit [PERSON_NAME] (Default) edit Off…" at bounding box center [396, 196] width 793 height 327
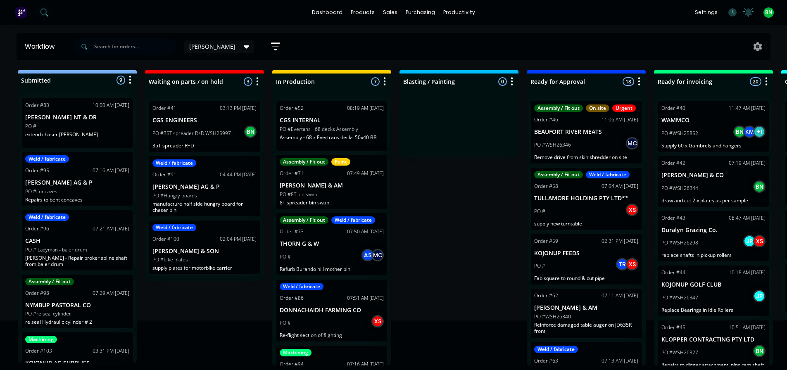
click at [242, 20] on div "dashboard products sales purchasing productivity dashboard products Product Cat…" at bounding box center [393, 12] width 787 height 25
click at [378, 40] on div "Product Catalogue" at bounding box center [399, 39] width 51 height 7
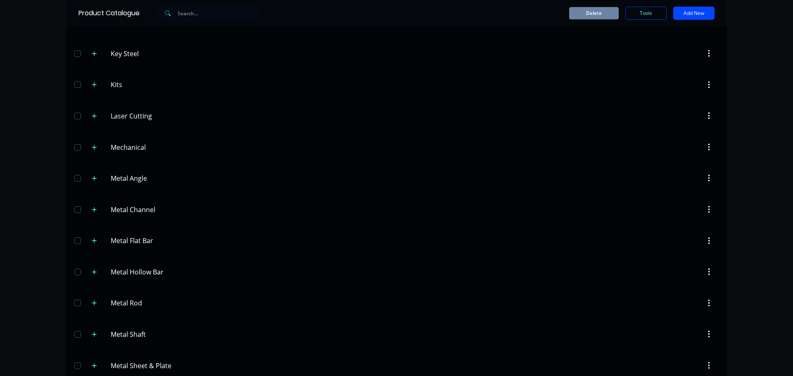
scroll to position [372, 0]
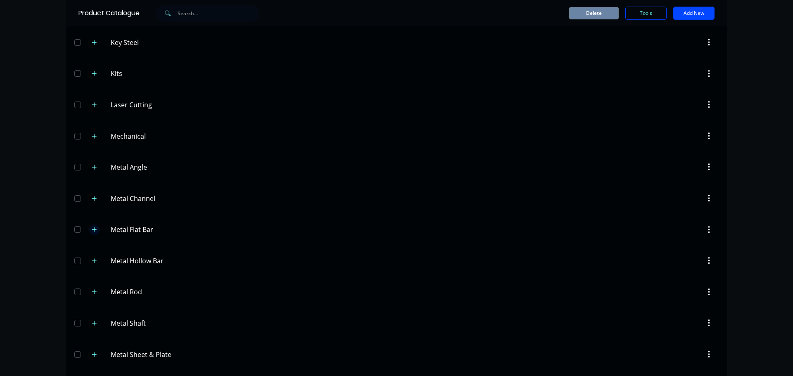
click at [94, 232] on button "button" at bounding box center [94, 230] width 10 height 10
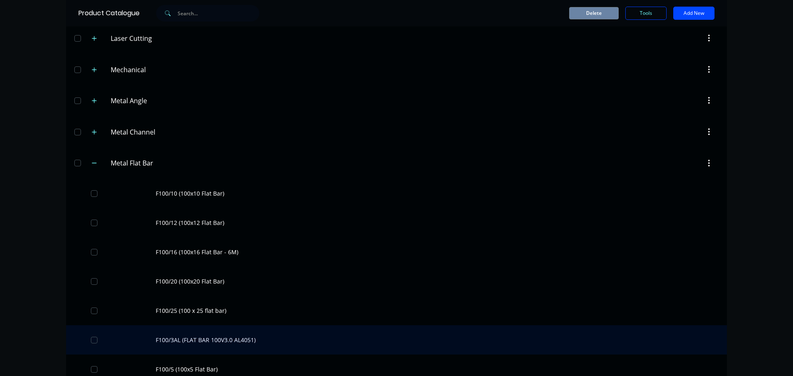
scroll to position [578, 0]
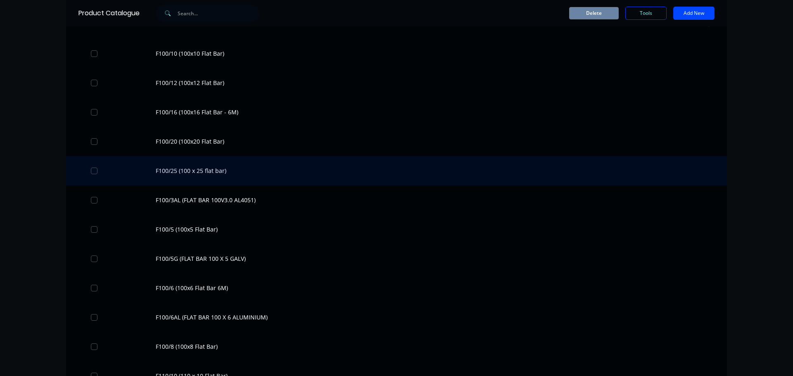
click at [191, 173] on div "F100/25 (100 x 25 flat bar)" at bounding box center [396, 170] width 661 height 29
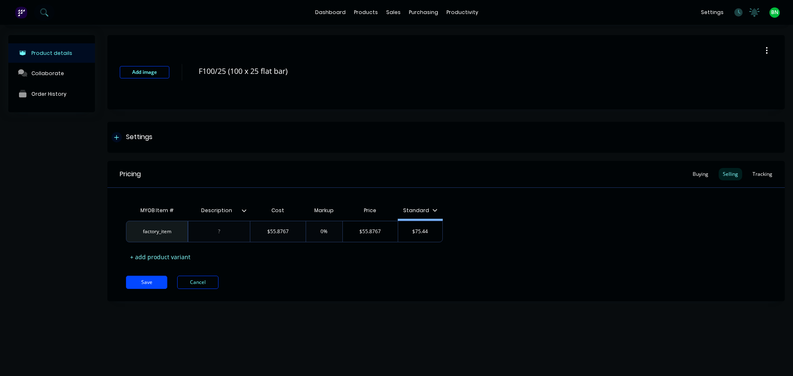
click at [120, 135] on div at bounding box center [116, 137] width 10 height 10
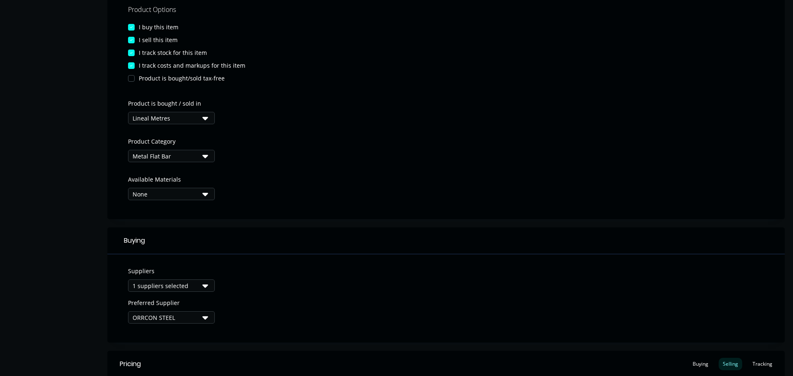
scroll to position [165, 0]
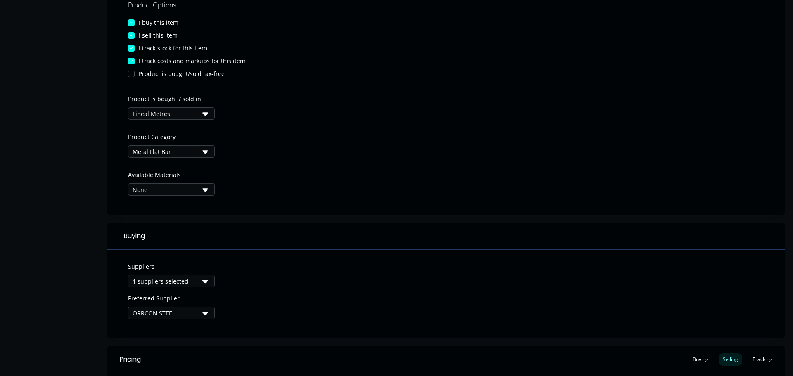
click at [192, 111] on div "Lineal Metres" at bounding box center [166, 113] width 66 height 9
click at [366, 165] on div at bounding box center [446, 167] width 636 height 6
click at [394, 163] on div "Product Options I buy this item I sell this item I track stock for this item I …" at bounding box center [445, 101] width 677 height 227
click at [365, 138] on div "Product Options I buy this item I sell this item I track stock for this item I …" at bounding box center [445, 101] width 677 height 227
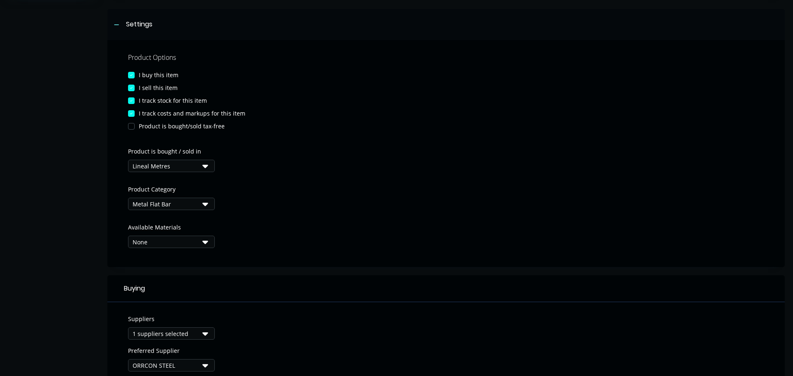
scroll to position [0, 0]
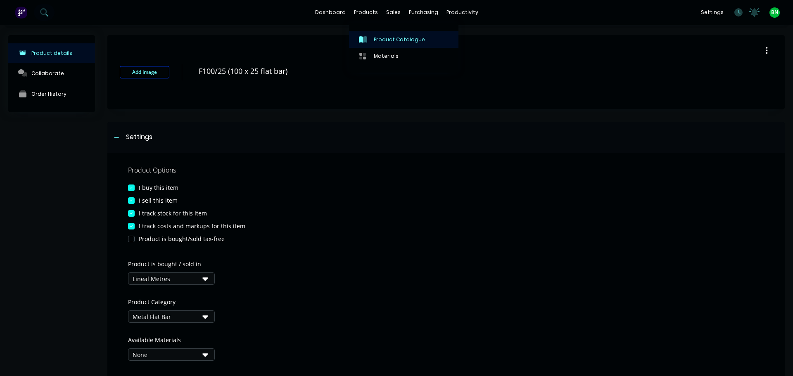
click at [382, 36] on div "Product Catalogue" at bounding box center [399, 39] width 51 height 7
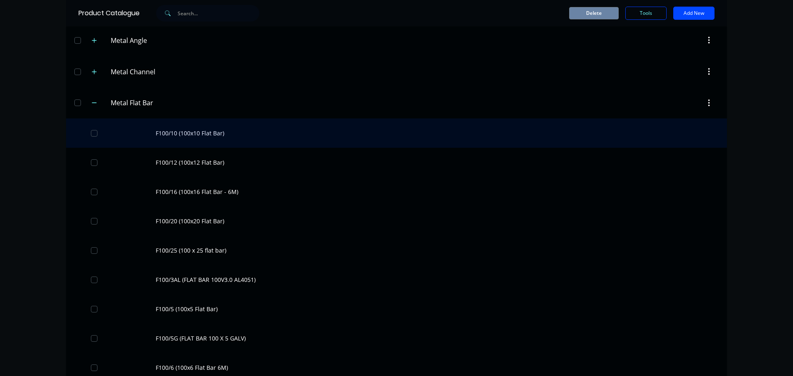
scroll to position [454, 0]
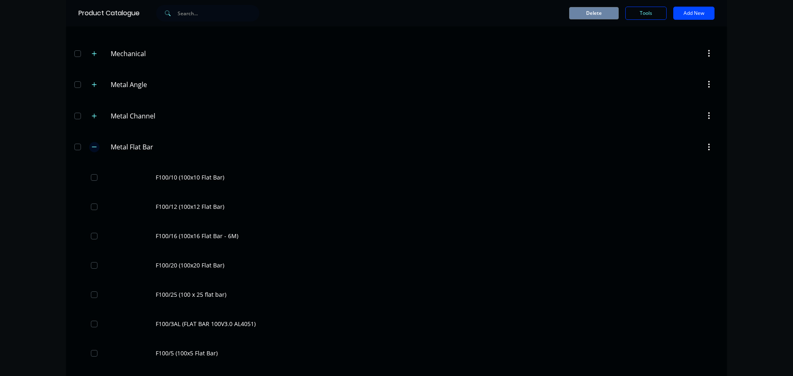
click at [91, 144] on button "button" at bounding box center [94, 147] width 10 height 10
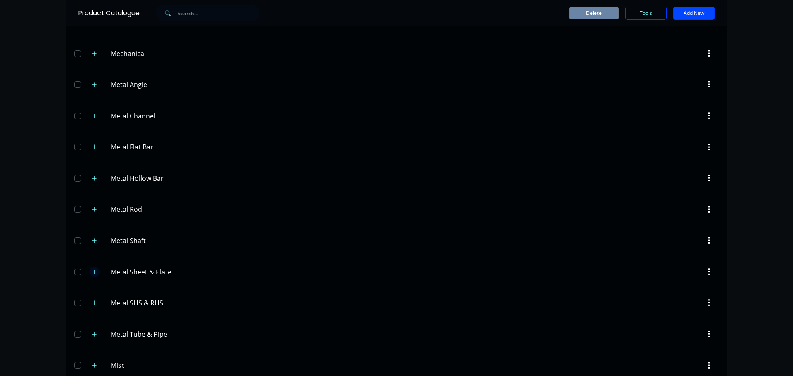
click at [93, 275] on button "button" at bounding box center [94, 272] width 10 height 10
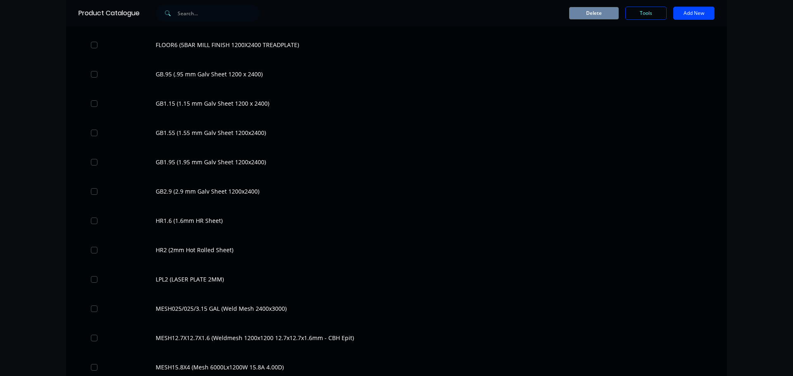
scroll to position [1239, 0]
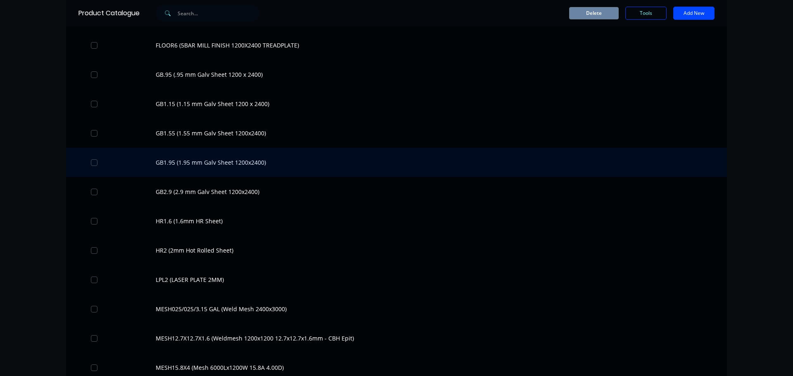
click at [167, 164] on div "GB1.95 (1.95 mm Galv Sheet 1200x2400)" at bounding box center [396, 162] width 661 height 29
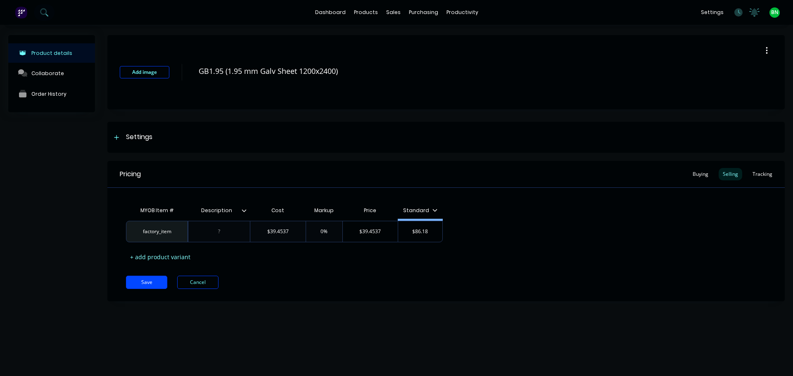
type textarea "x"
click at [119, 140] on div at bounding box center [116, 137] width 10 height 10
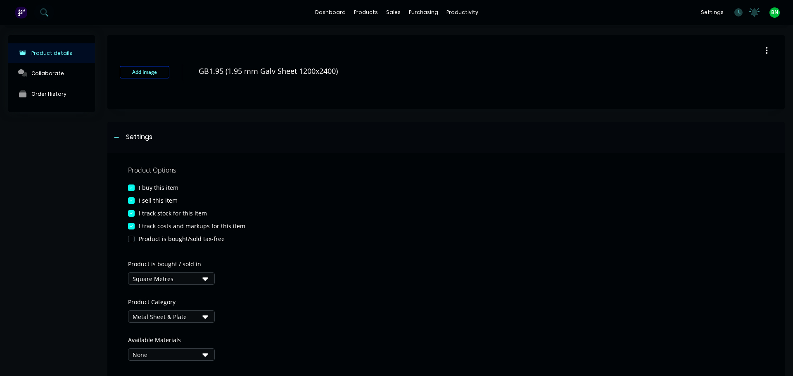
click at [198, 280] on div "Square Metres" at bounding box center [166, 279] width 66 height 9
click at [337, 268] on div "Product Options I buy this item I sell this item I track stock for this item I …" at bounding box center [445, 266] width 677 height 227
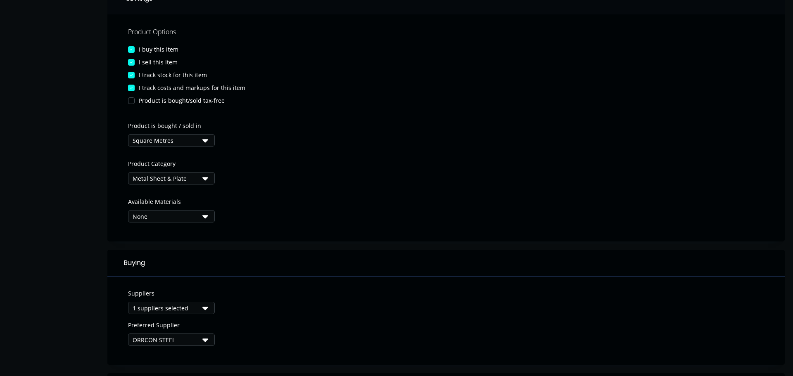
scroll to position [206, 0]
